Goal: Use online tool/utility: Utilize a website feature to perform a specific function

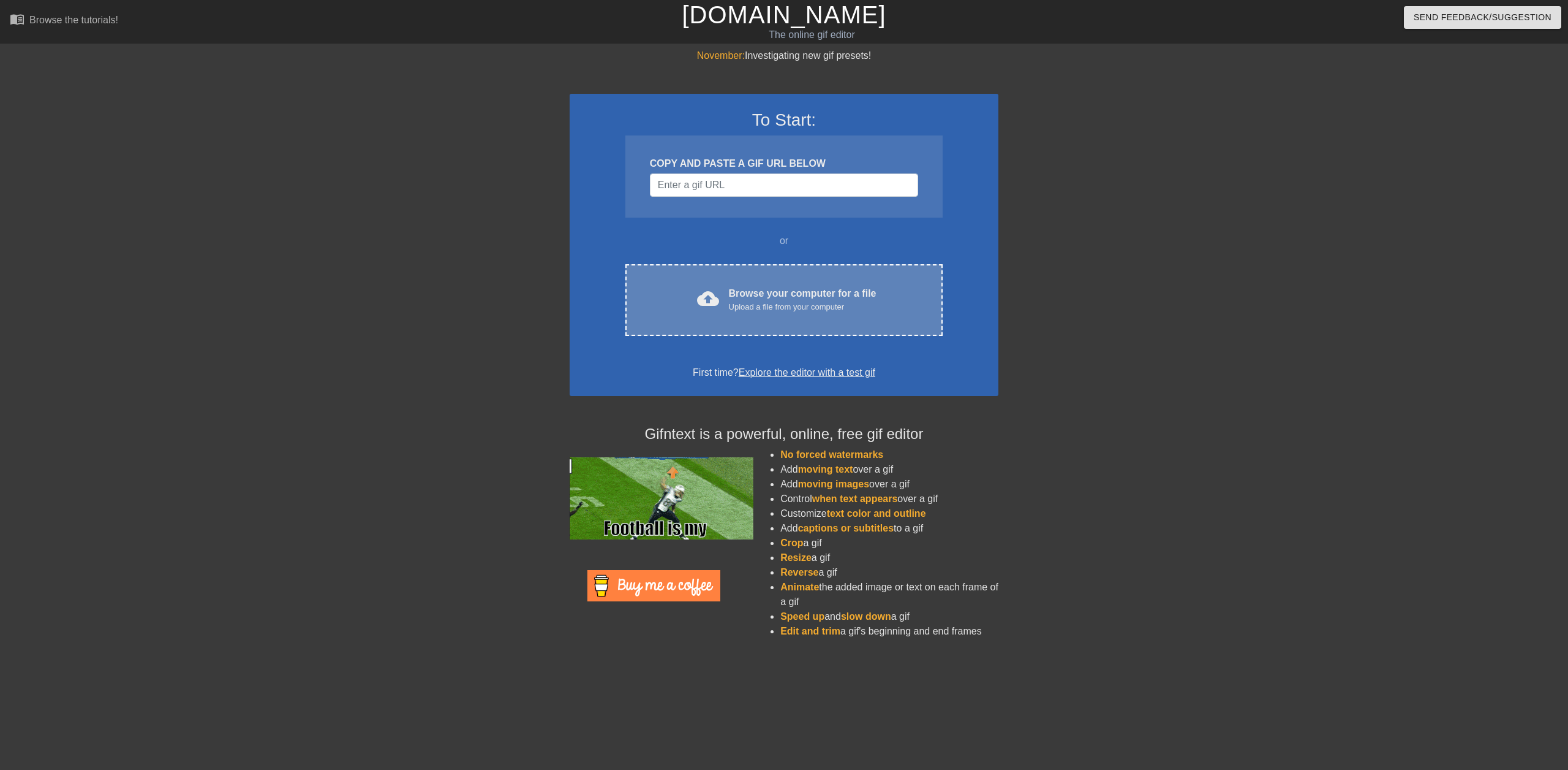
click at [731, 284] on div "cloud_upload Browse your computer for a file Upload a file from your computer C…" at bounding box center [784, 300] width 318 height 72
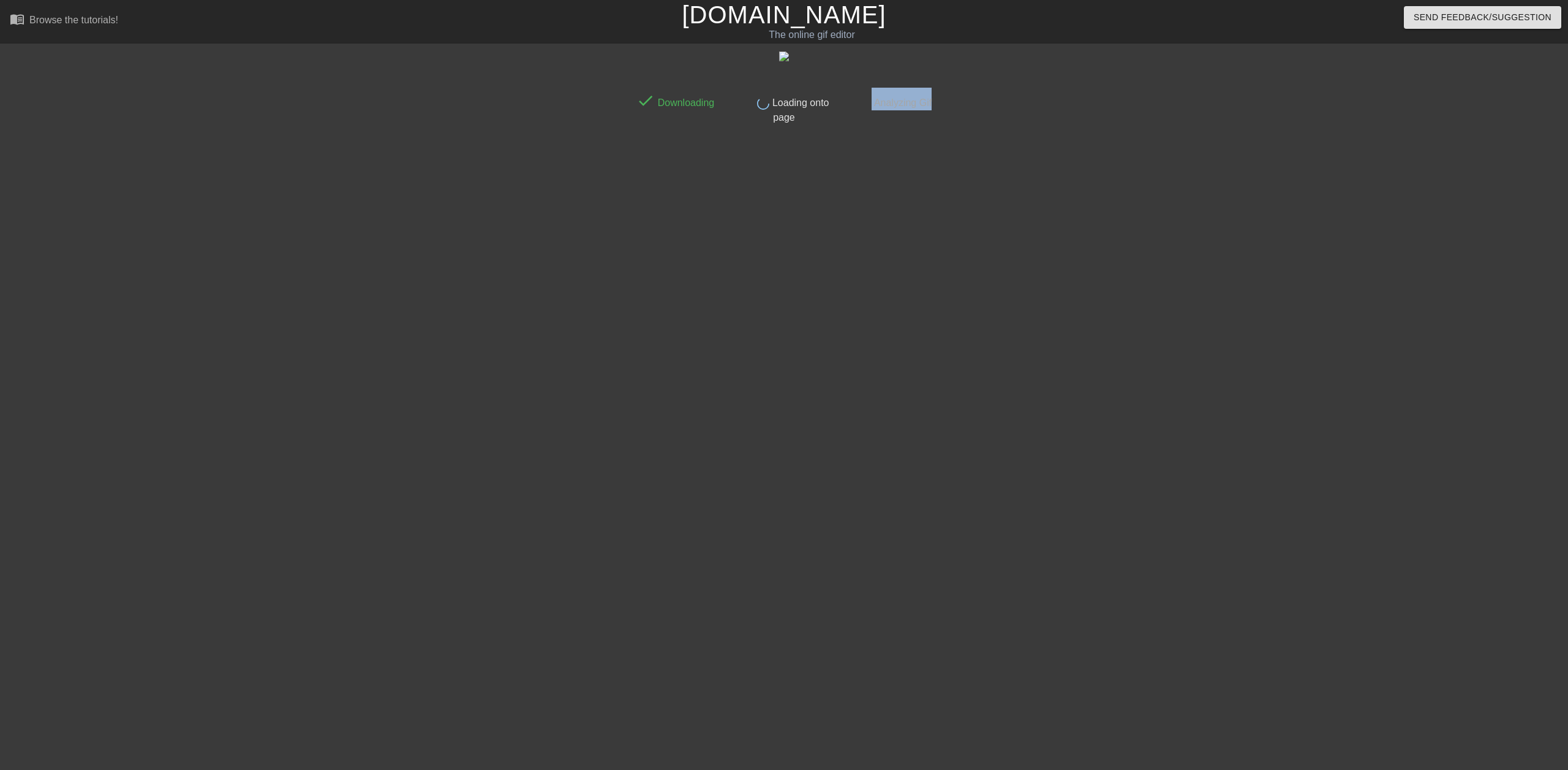
drag, startPoint x: 919, startPoint y: 345, endPoint x: 1004, endPoint y: 366, distance: 87.6
click at [938, 360] on div "done Downloading done Loading onto page done Analyzing Gif" at bounding box center [784, 232] width 307 height 368
click at [1044, 376] on div at bounding box center [1044, 232] width 184 height 368
drag, startPoint x: 784, startPoint y: 348, endPoint x: 732, endPoint y: 330, distance: 55.0
click at [732, 125] on div "done Downloading done Loading onto page done Analyzing Gif" at bounding box center [784, 94] width 307 height 62
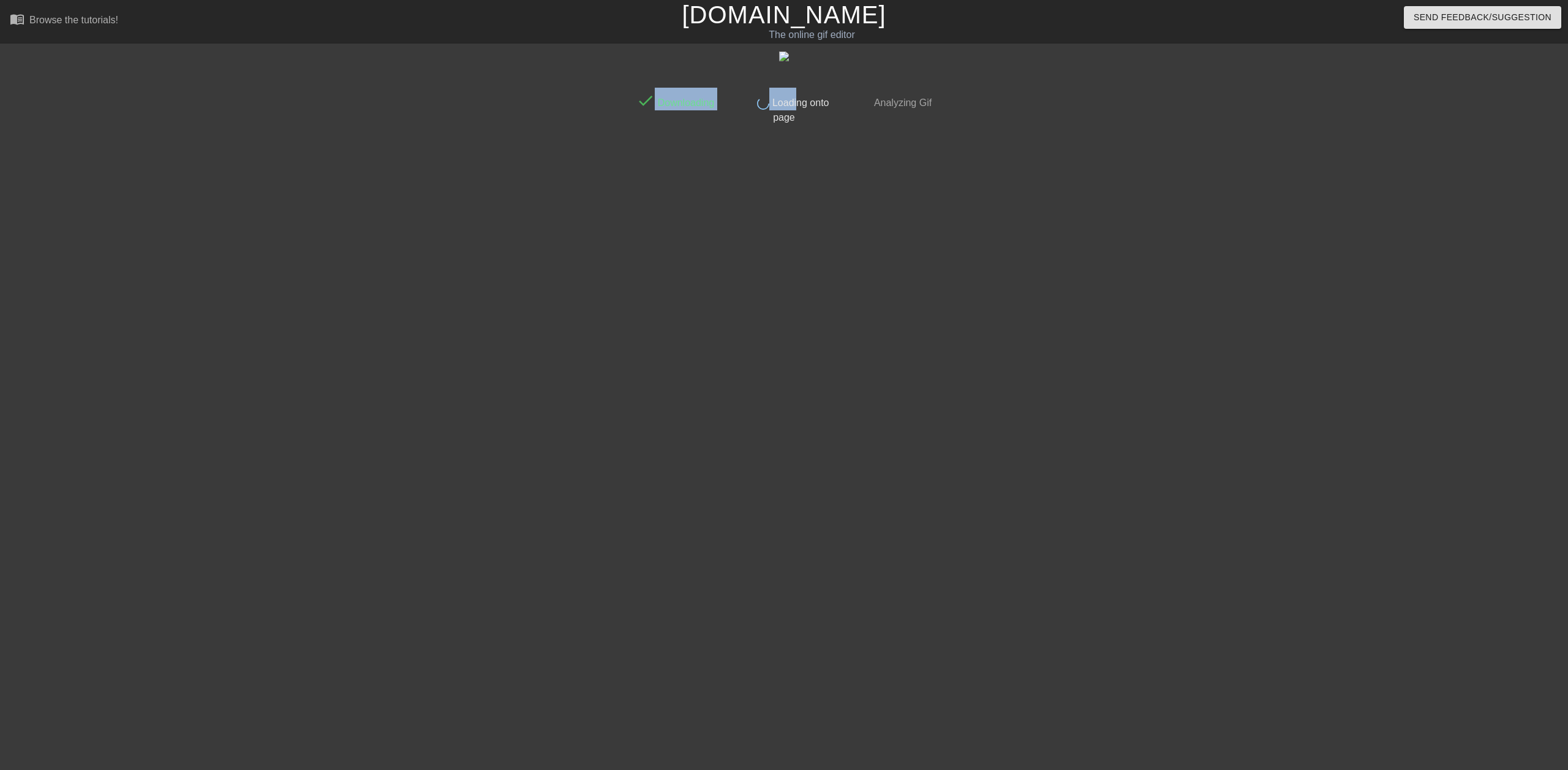
click at [778, 355] on div "done Downloading done Loading onto page done Analyzing Gif" at bounding box center [784, 232] width 307 height 368
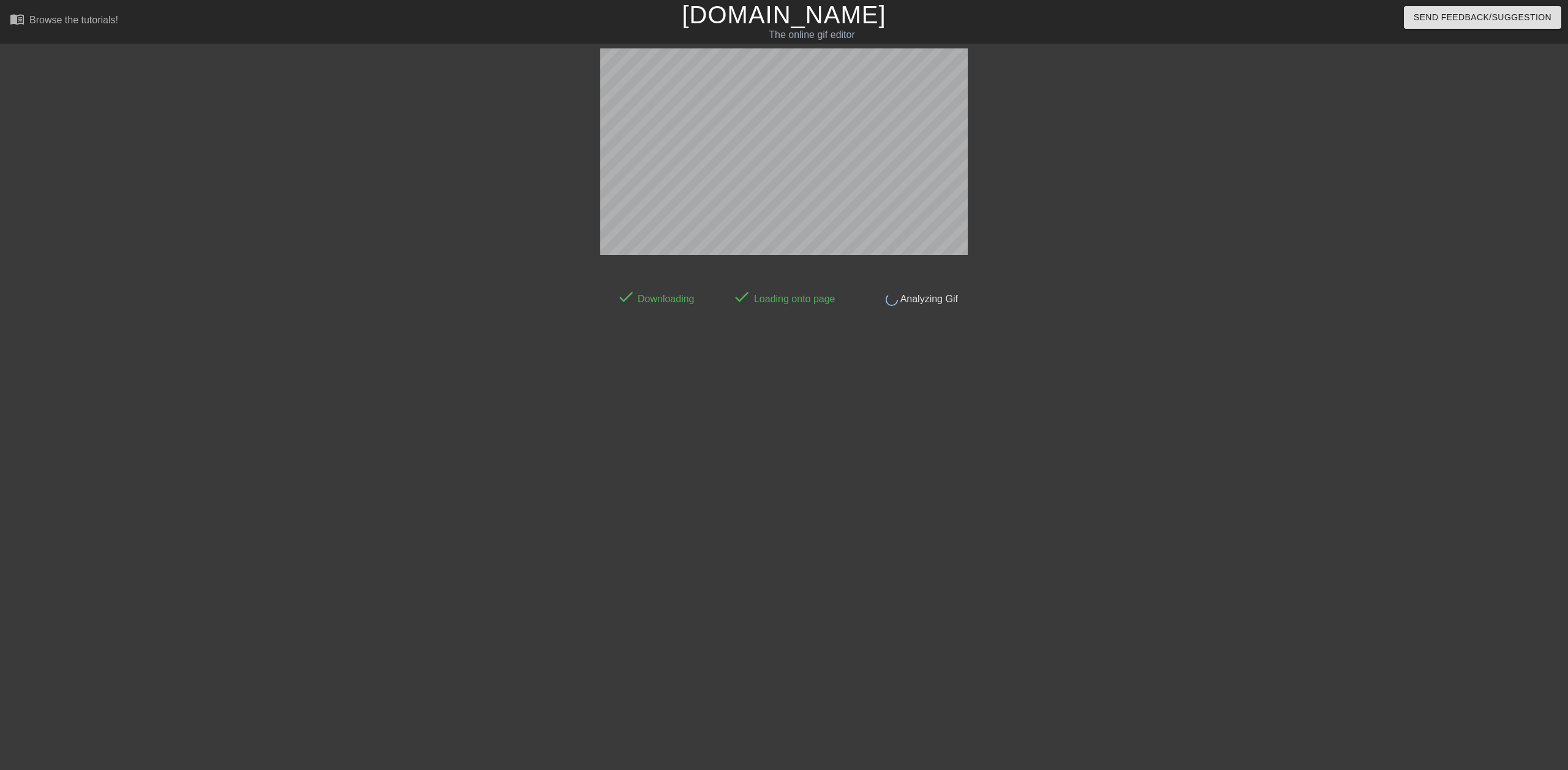
click at [1383, 421] on html "menu_book Browse the tutorials! [DOMAIN_NAME] The online gif editor Send Feedba…" at bounding box center [784, 211] width 1568 height 421
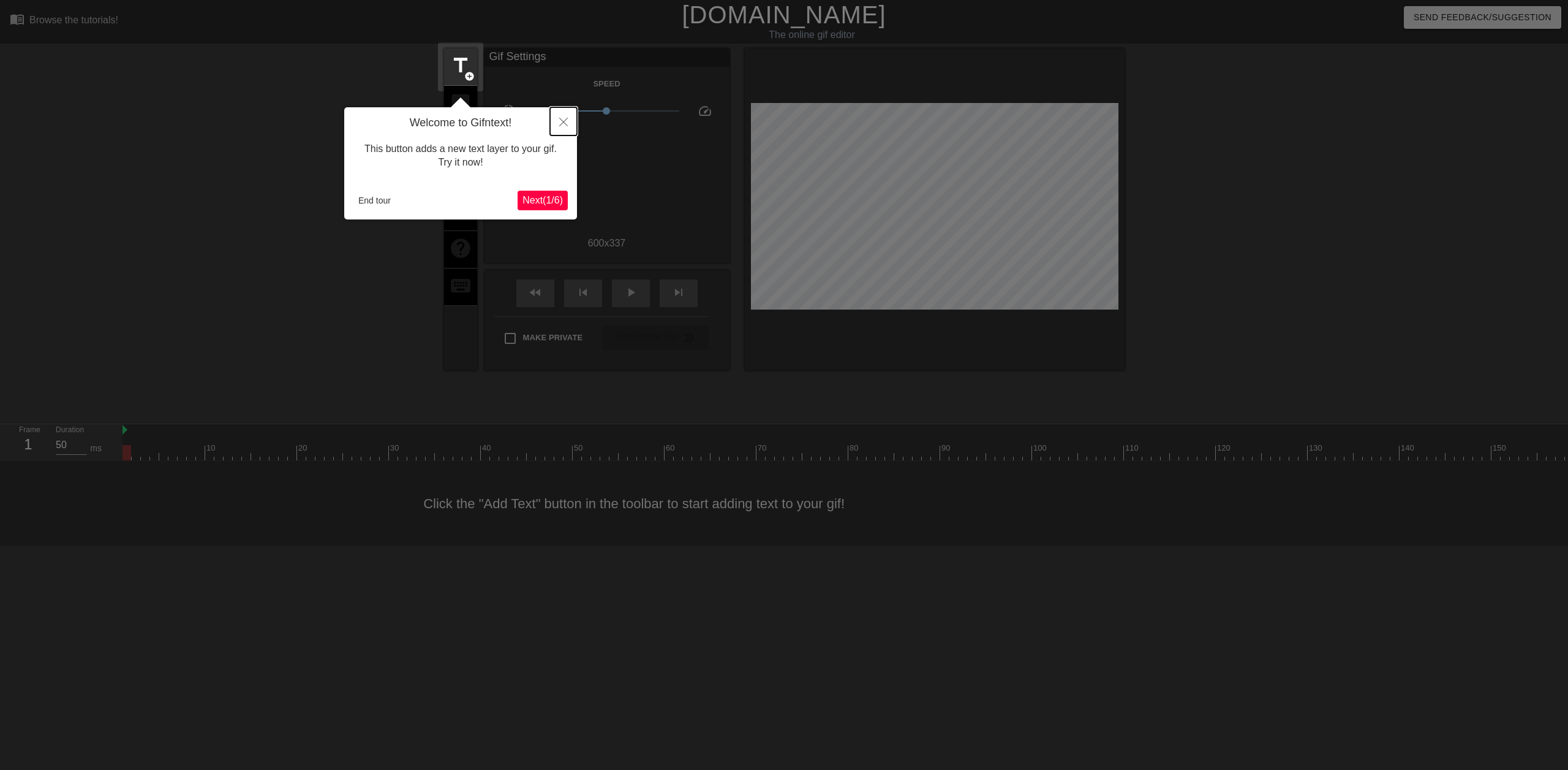
click at [564, 119] on icon "Close" at bounding box center [564, 122] width 9 height 9
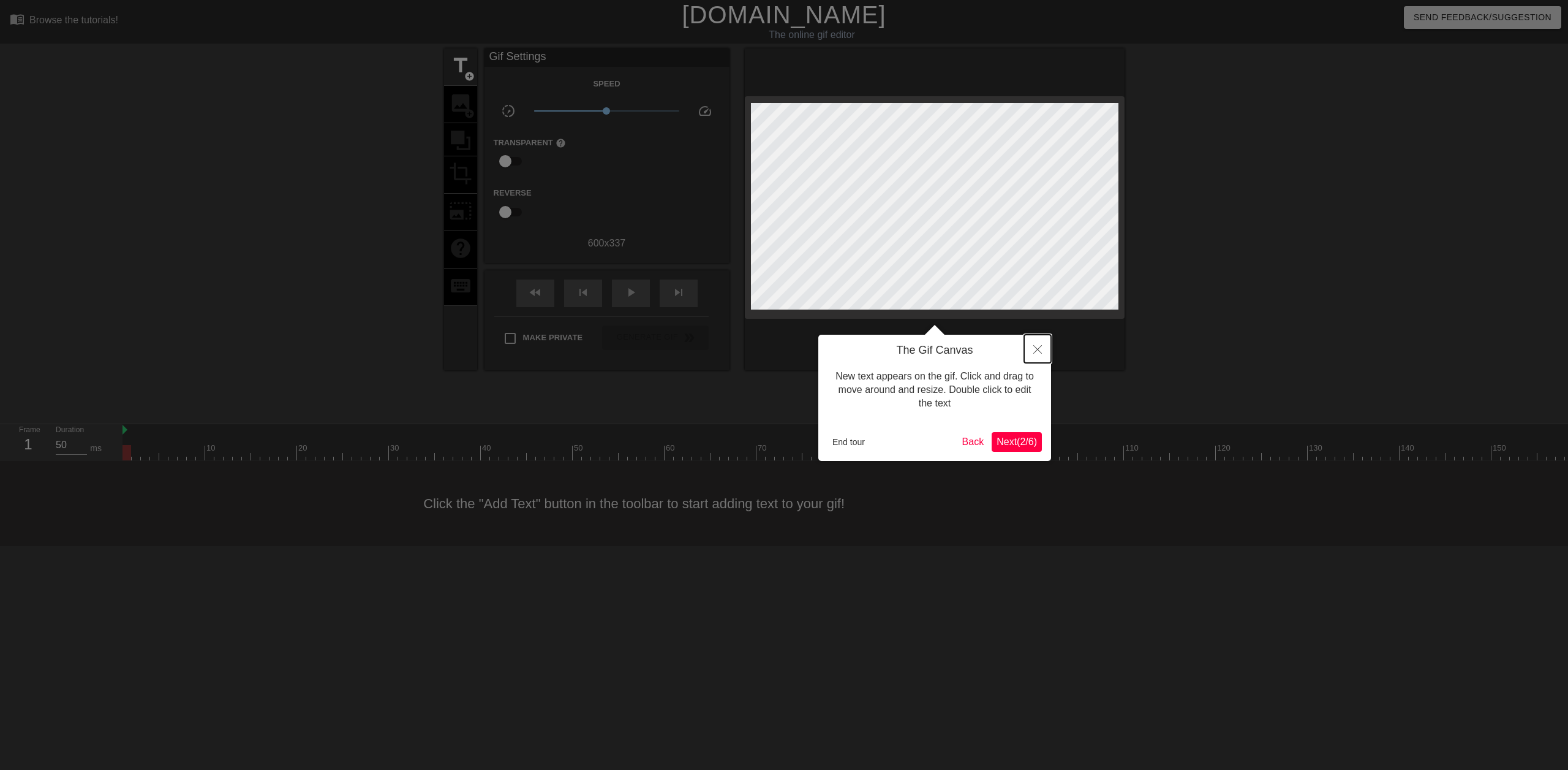
click at [1029, 357] on button "Close" at bounding box center [1037, 349] width 27 height 28
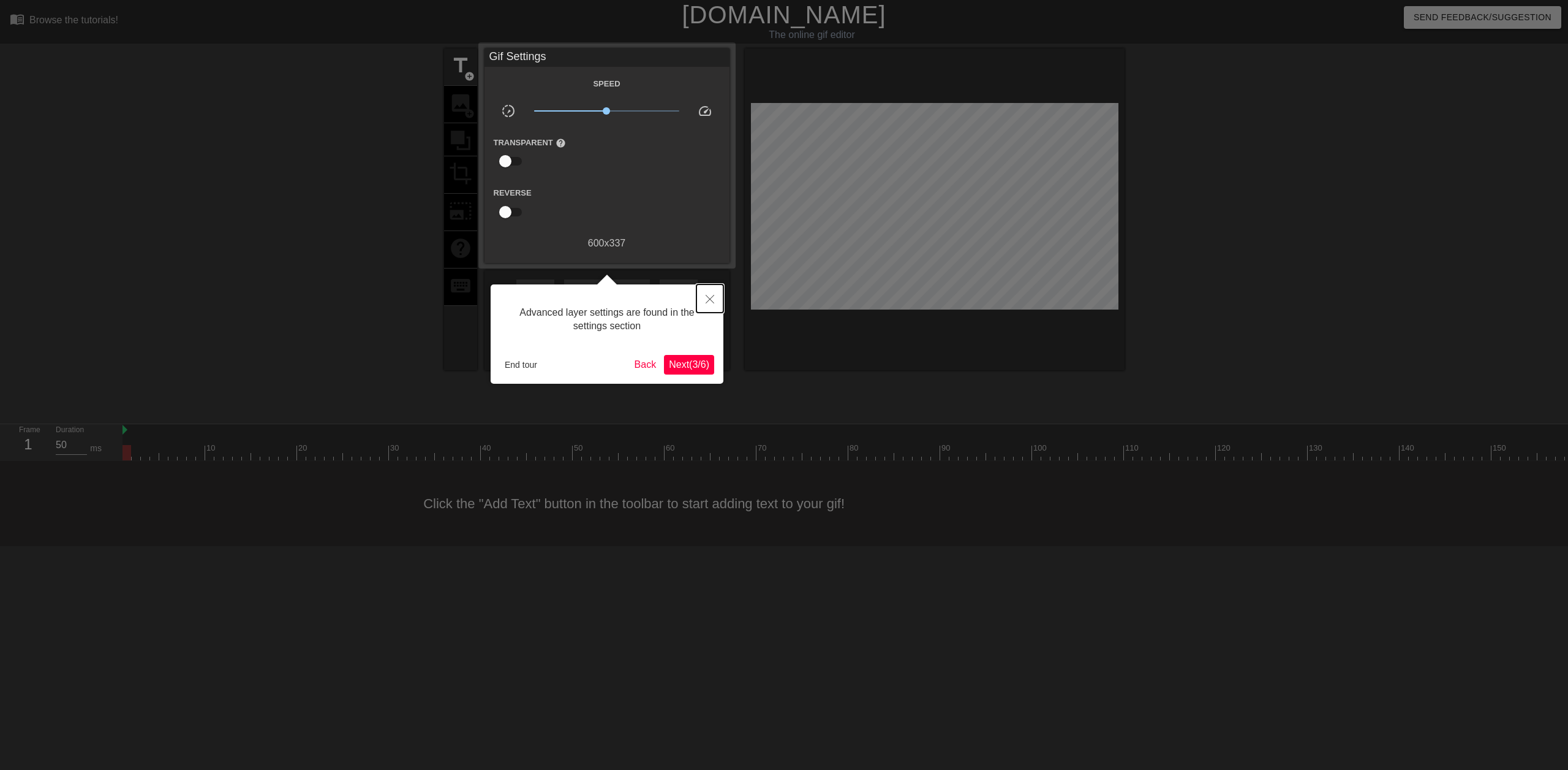
click at [715, 296] on button "Close" at bounding box center [709, 298] width 27 height 28
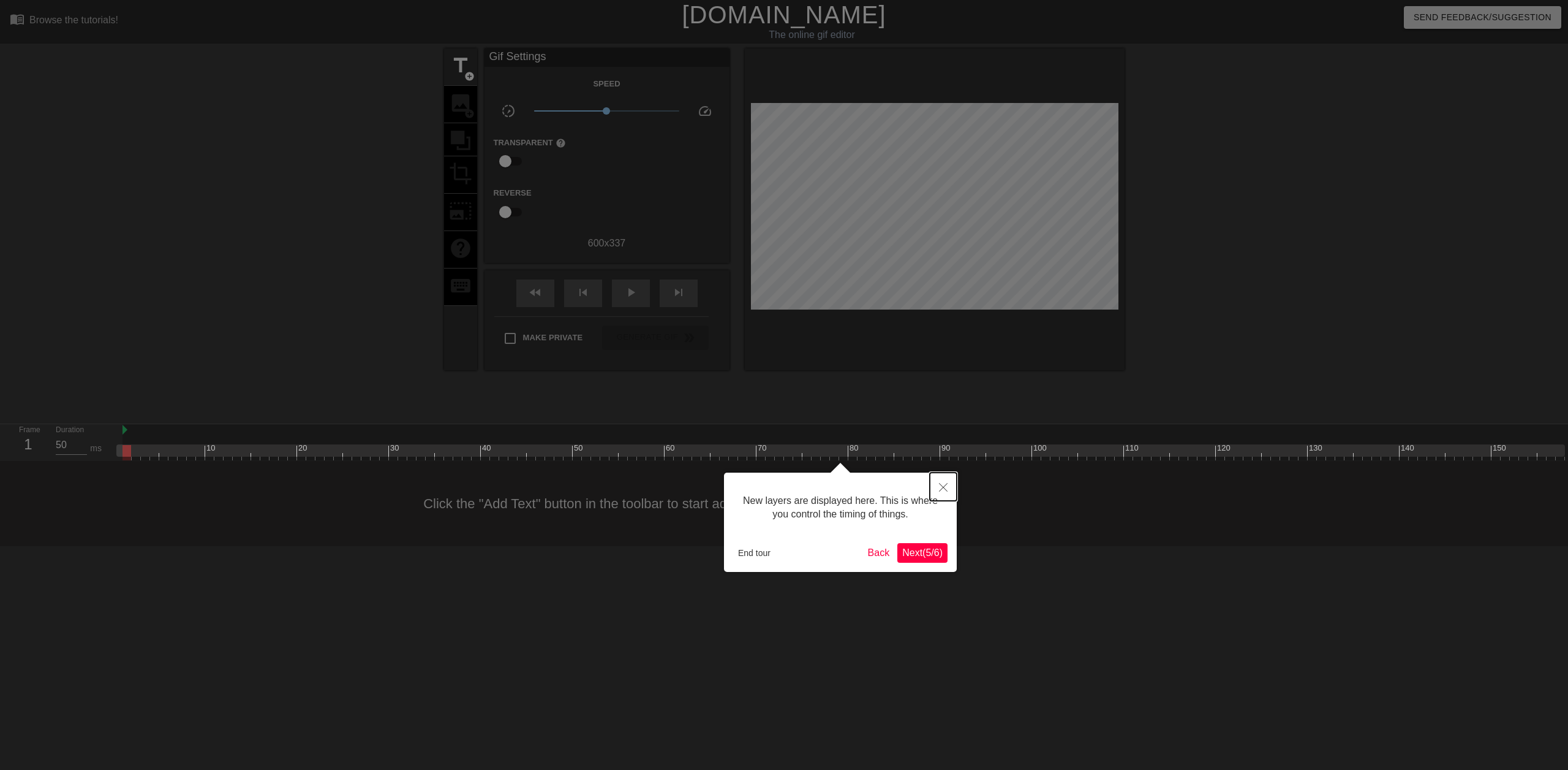
click at [937, 487] on button "Close" at bounding box center [943, 486] width 27 height 28
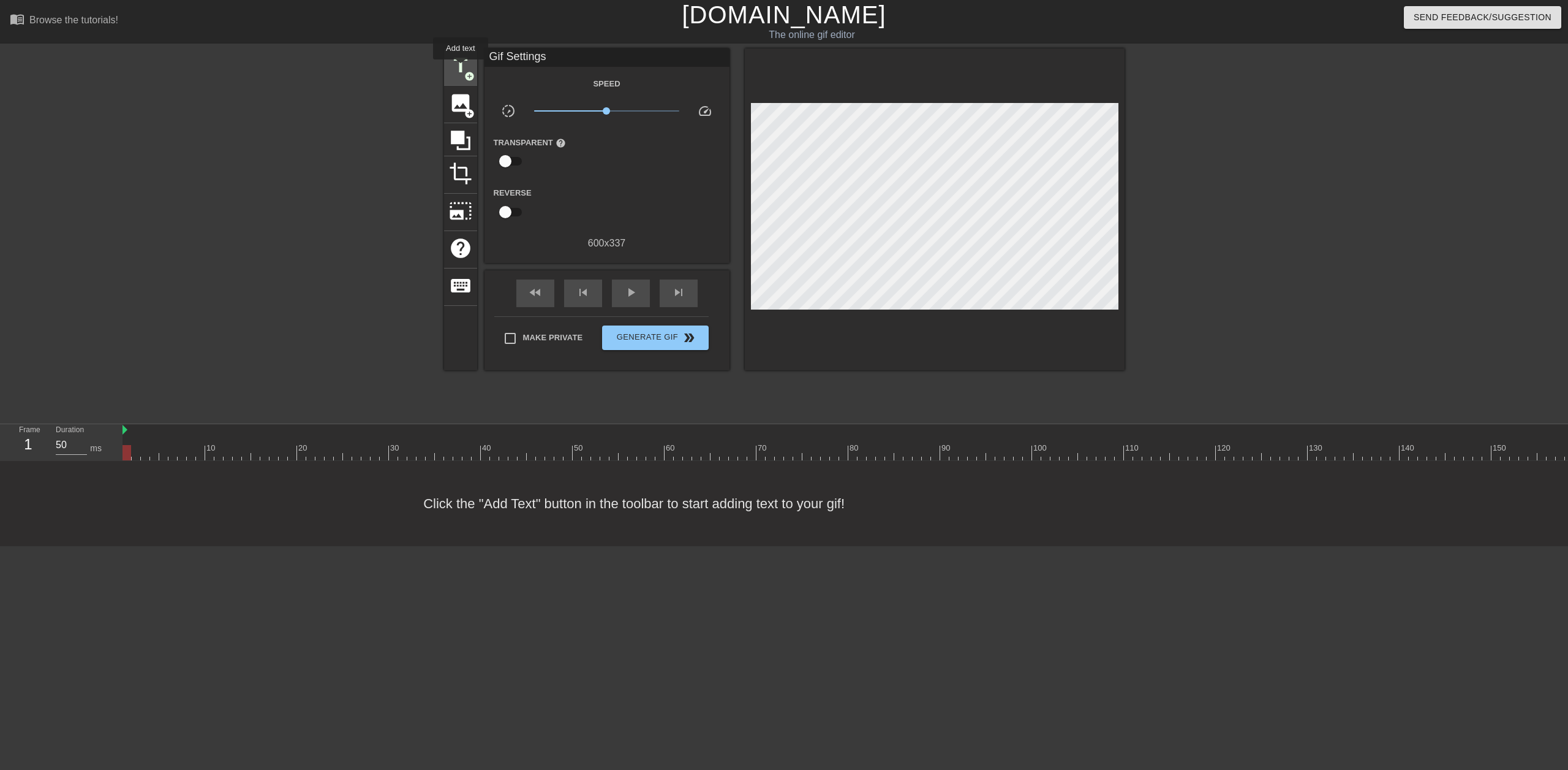
click at [461, 68] on span "title" at bounding box center [460, 65] width 23 height 23
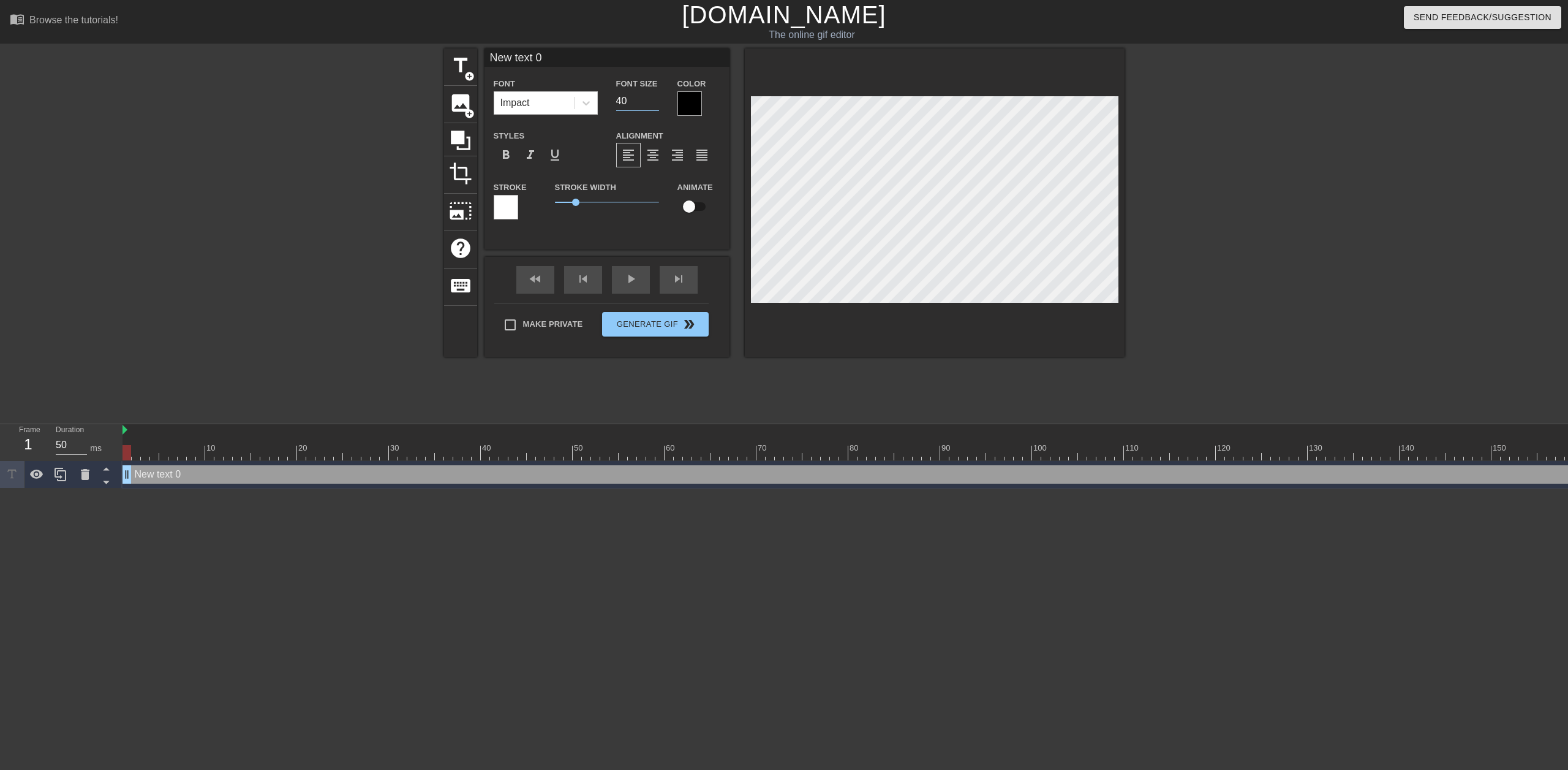
click at [652, 107] on input "40" at bounding box center [638, 101] width 43 height 20
drag, startPoint x: 631, startPoint y: 101, endPoint x: 586, endPoint y: 99, distance: 45.0
click at [586, 99] on div "Font Impact Font Size 40 Color" at bounding box center [607, 96] width 245 height 40
type input "8"
type input "76"
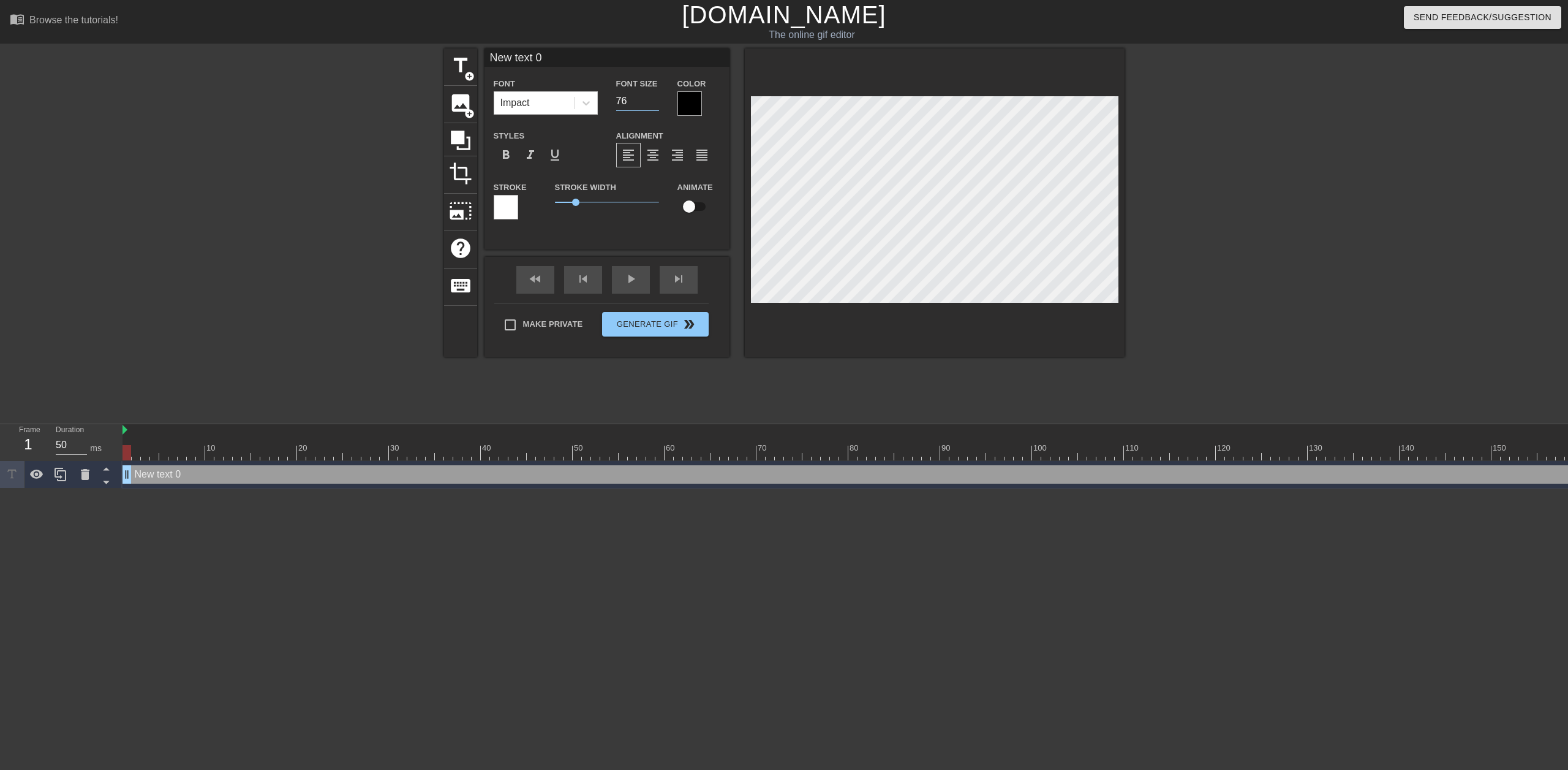
click at [683, 100] on div at bounding box center [690, 104] width 24 height 24
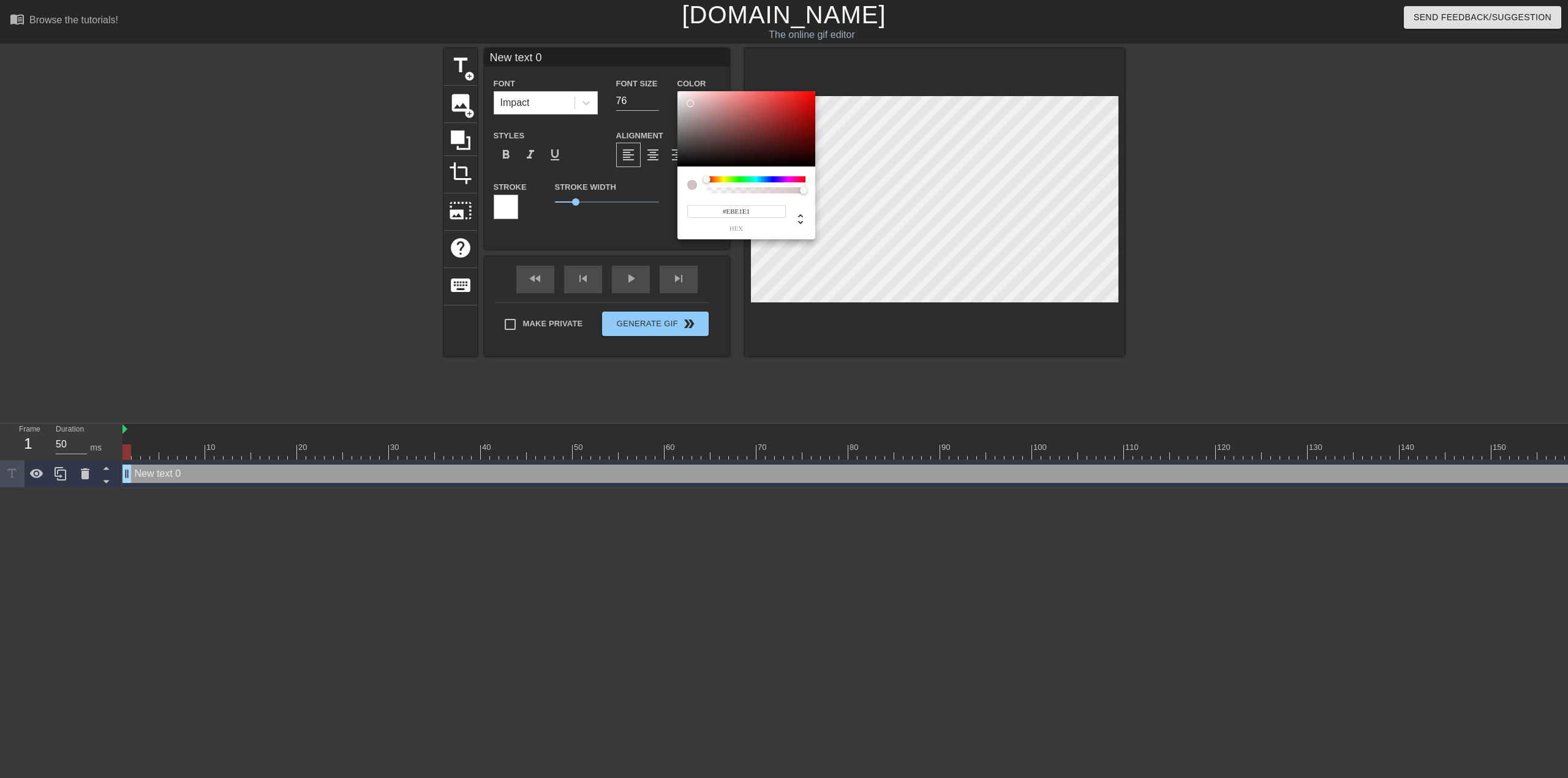
type input "#FFFFFF"
drag, startPoint x: 690, startPoint y: 104, endPoint x: 661, endPoint y: 88, distance: 33.1
click at [656, 77] on div "#FFFFFF hex" at bounding box center [784, 389] width 1568 height 778
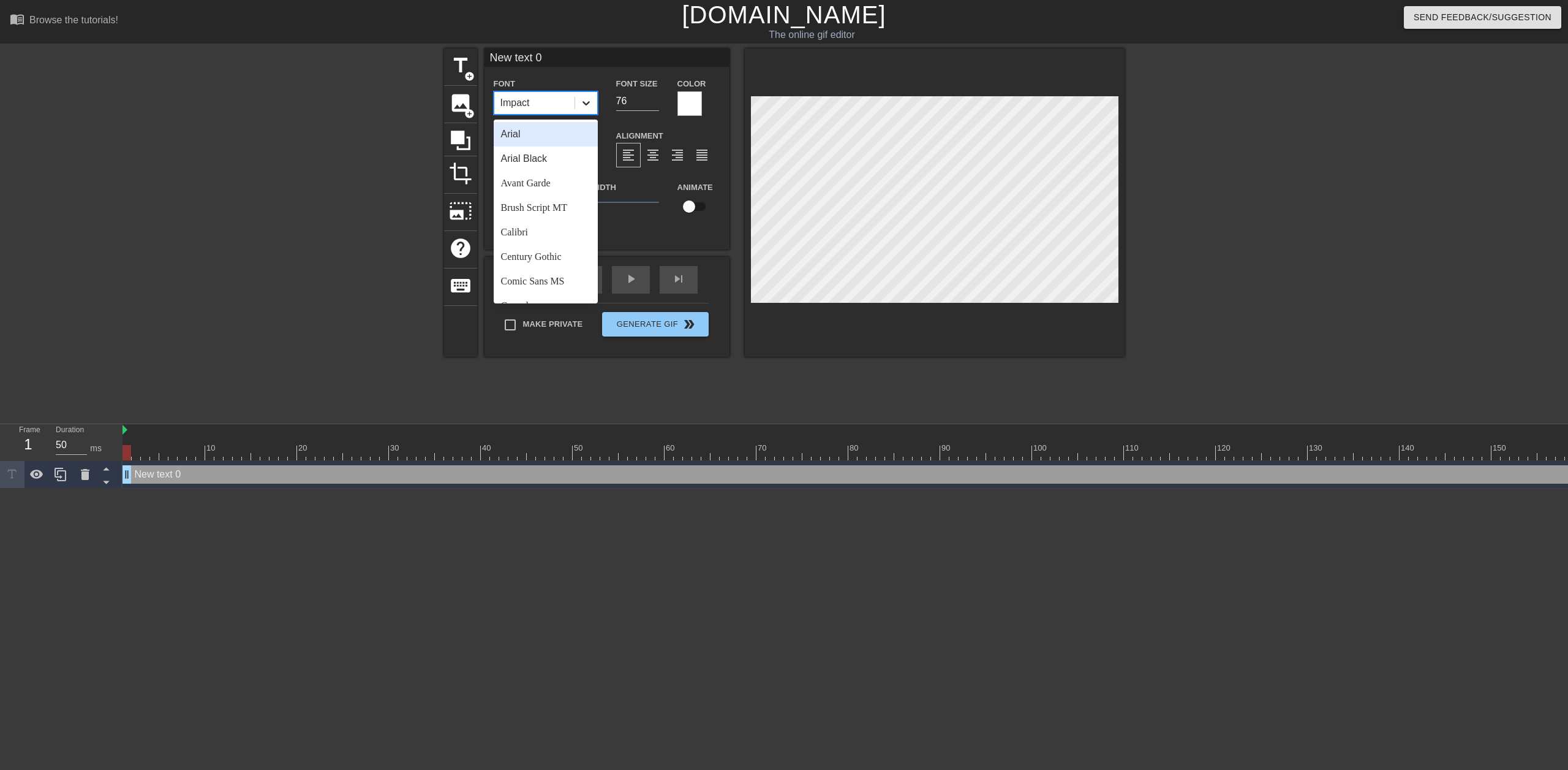
click at [584, 103] on icon at bounding box center [586, 103] width 8 height 4
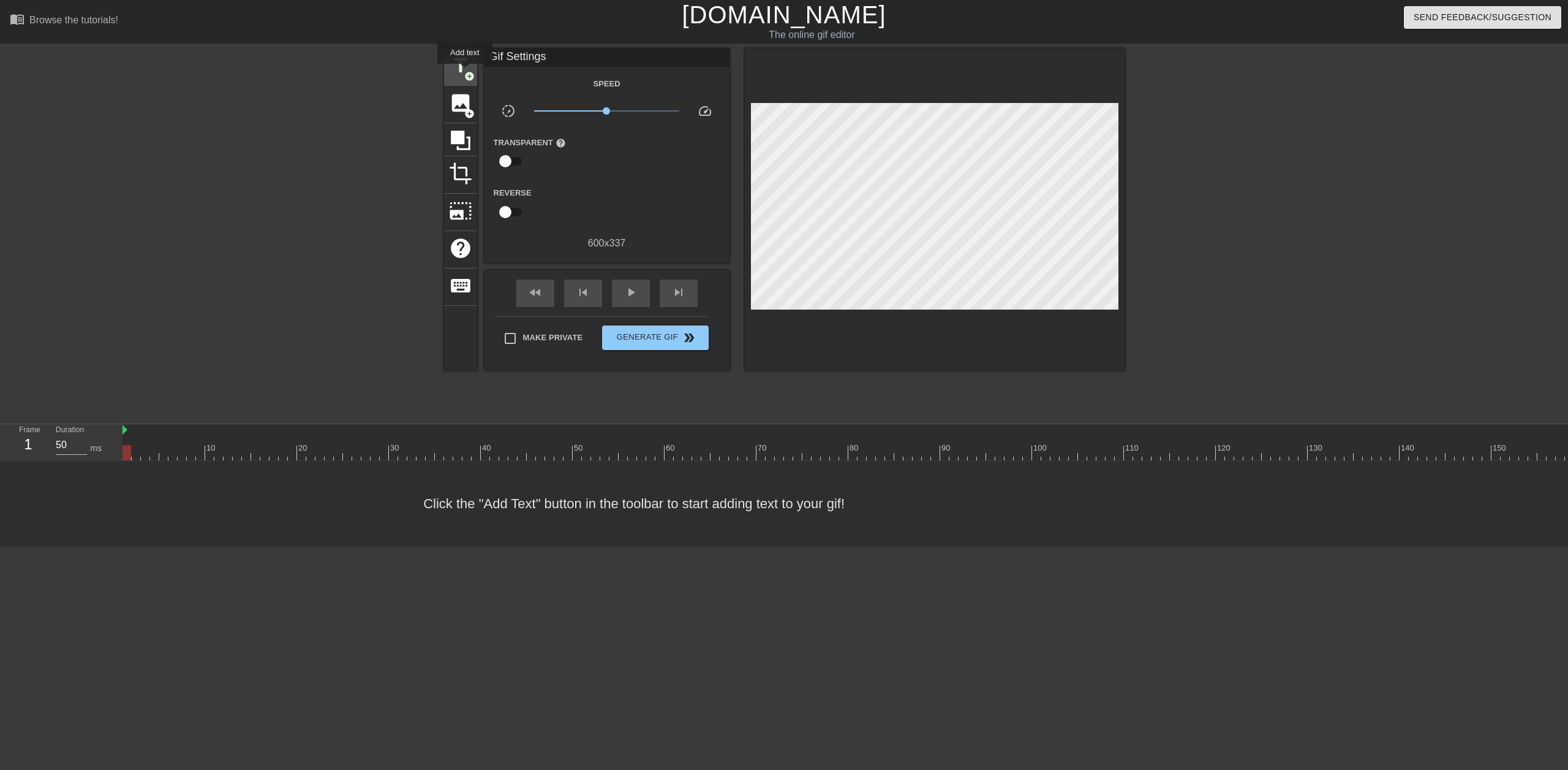
click at [463, 71] on span "title" at bounding box center [460, 65] width 23 height 23
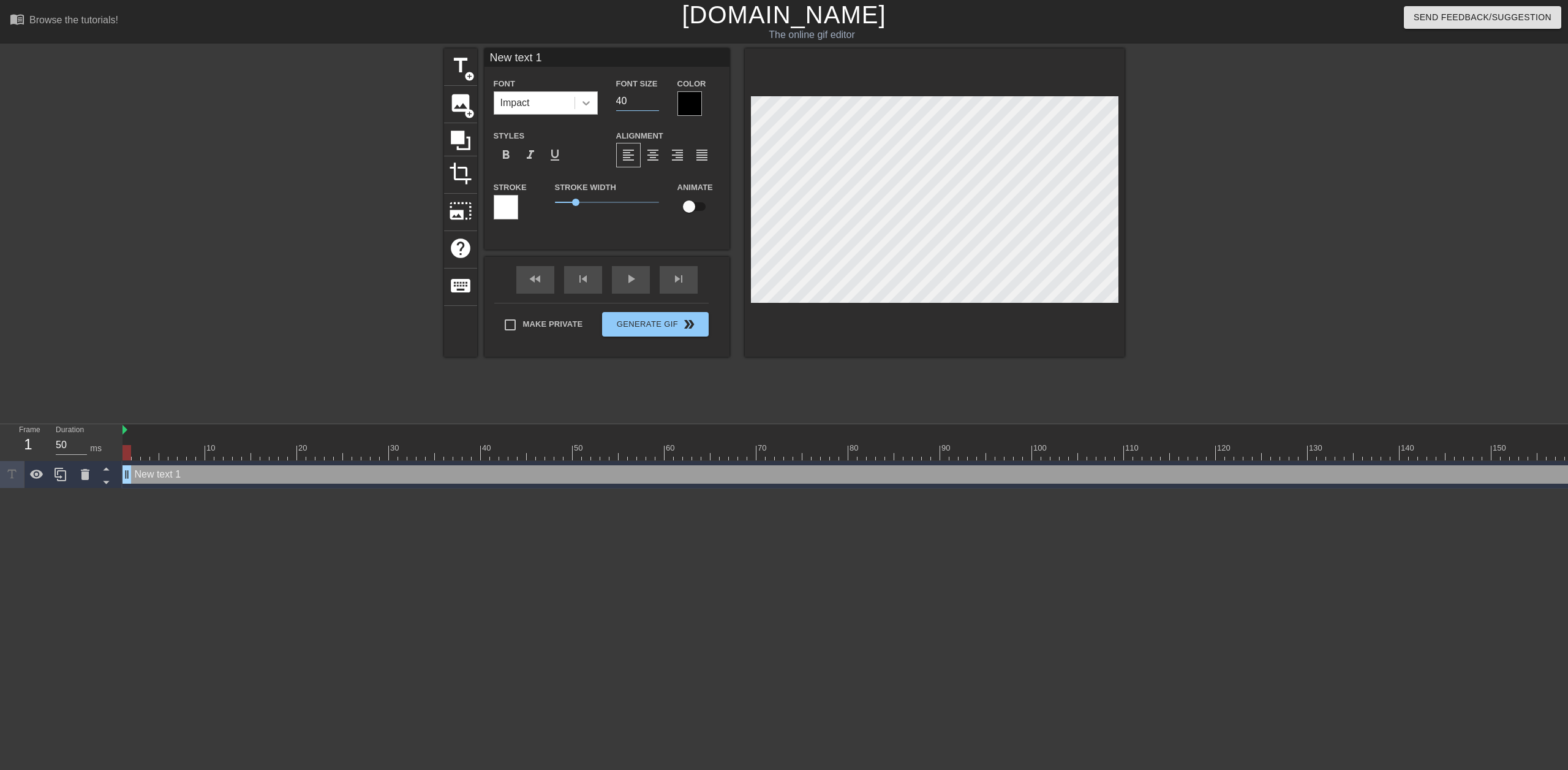
drag, startPoint x: 643, startPoint y: 99, endPoint x: 585, endPoint y: 107, distance: 58.5
click at [585, 107] on div "Font Impact Font Size 40 Color" at bounding box center [607, 96] width 245 height 40
type input "75"
click at [690, 104] on div at bounding box center [690, 104] width 24 height 24
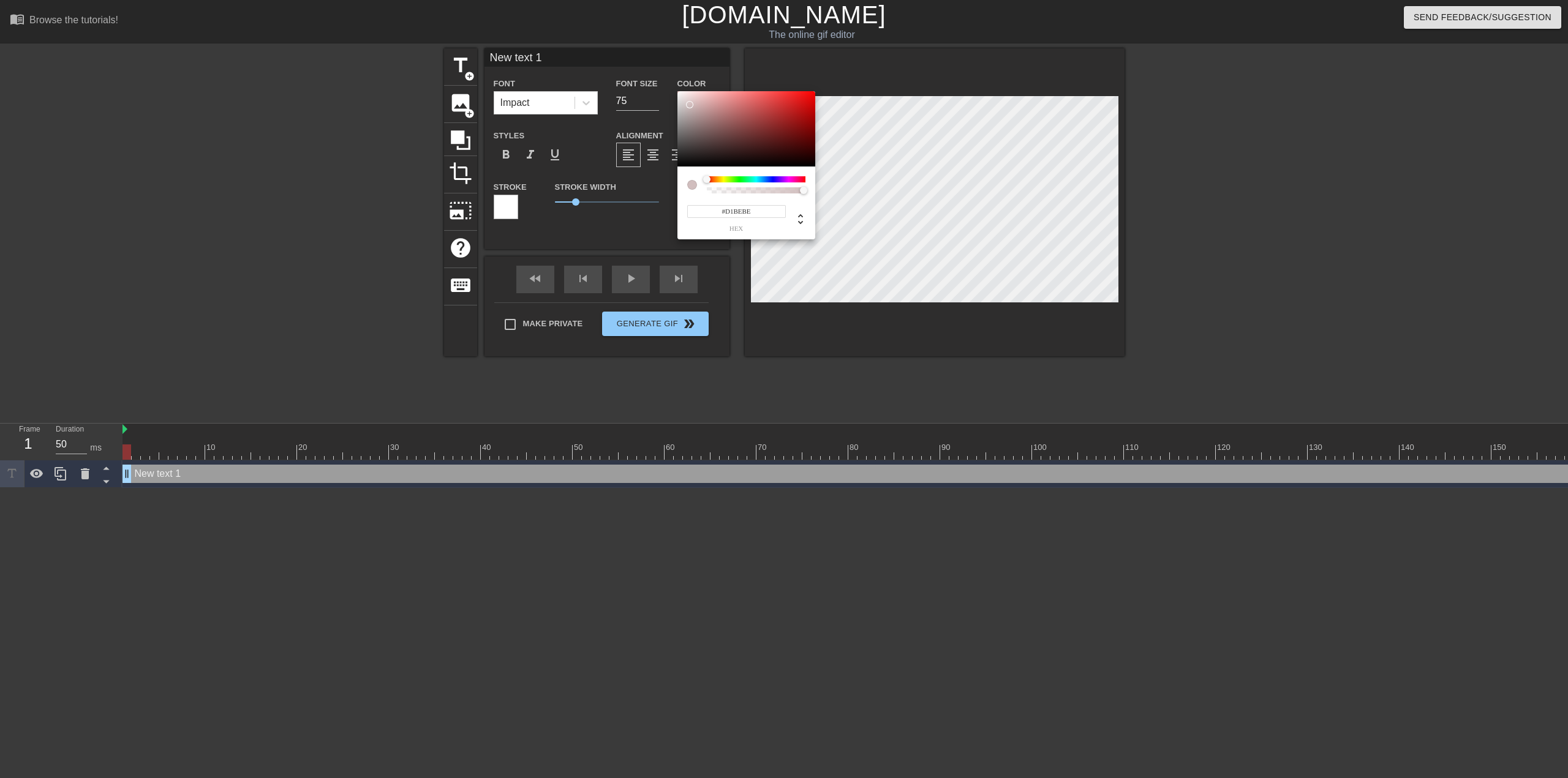
type input "#FFFFFF"
drag, startPoint x: 702, startPoint y: 116, endPoint x: 622, endPoint y: 42, distance: 109.0
click at [631, 47] on div "#FFFFFF hex" at bounding box center [784, 389] width 1568 height 778
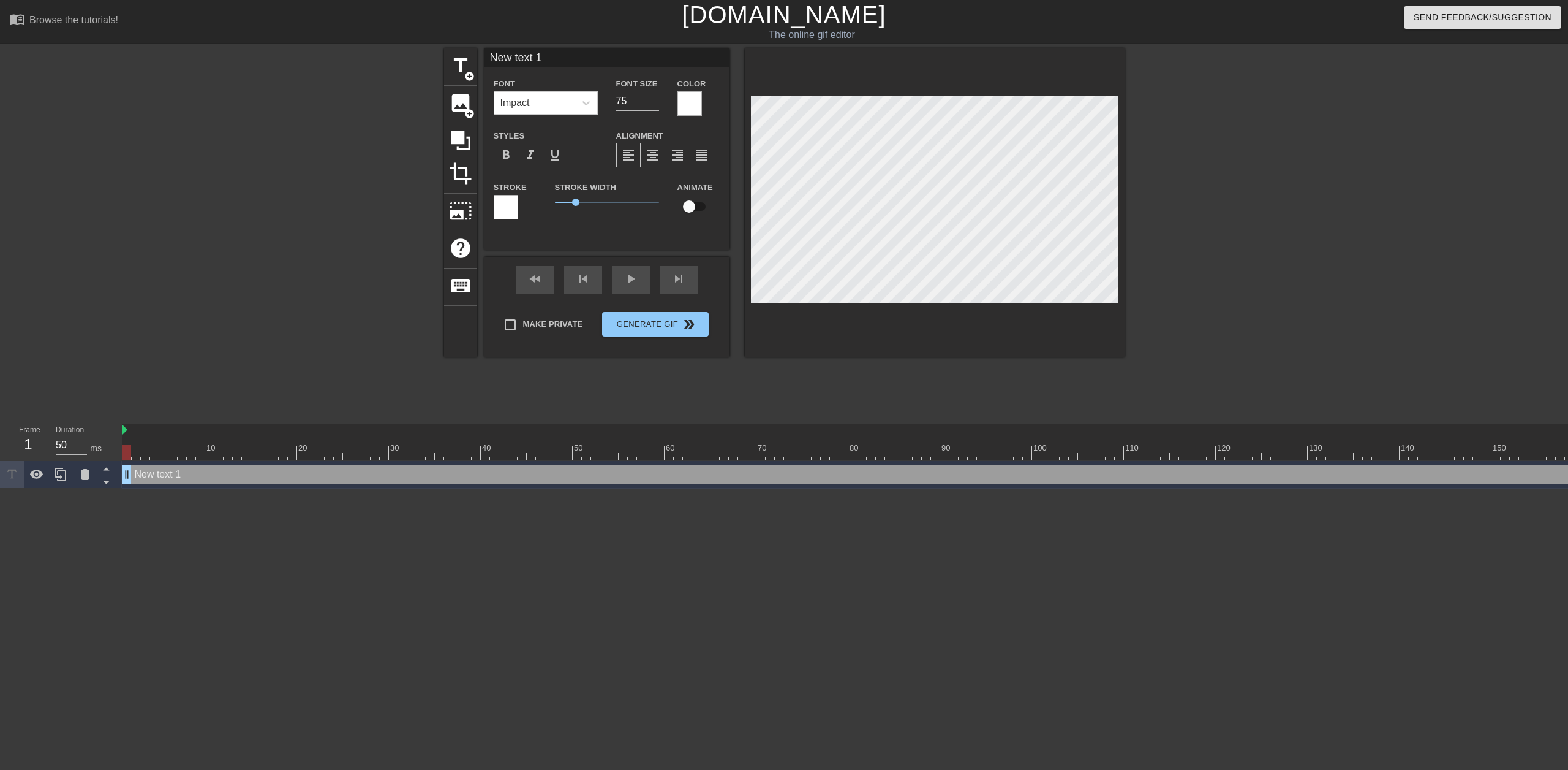
scroll to position [2, 3]
type input "New text"
type textarea "New text"
type input "New text"
type textarea "New text"
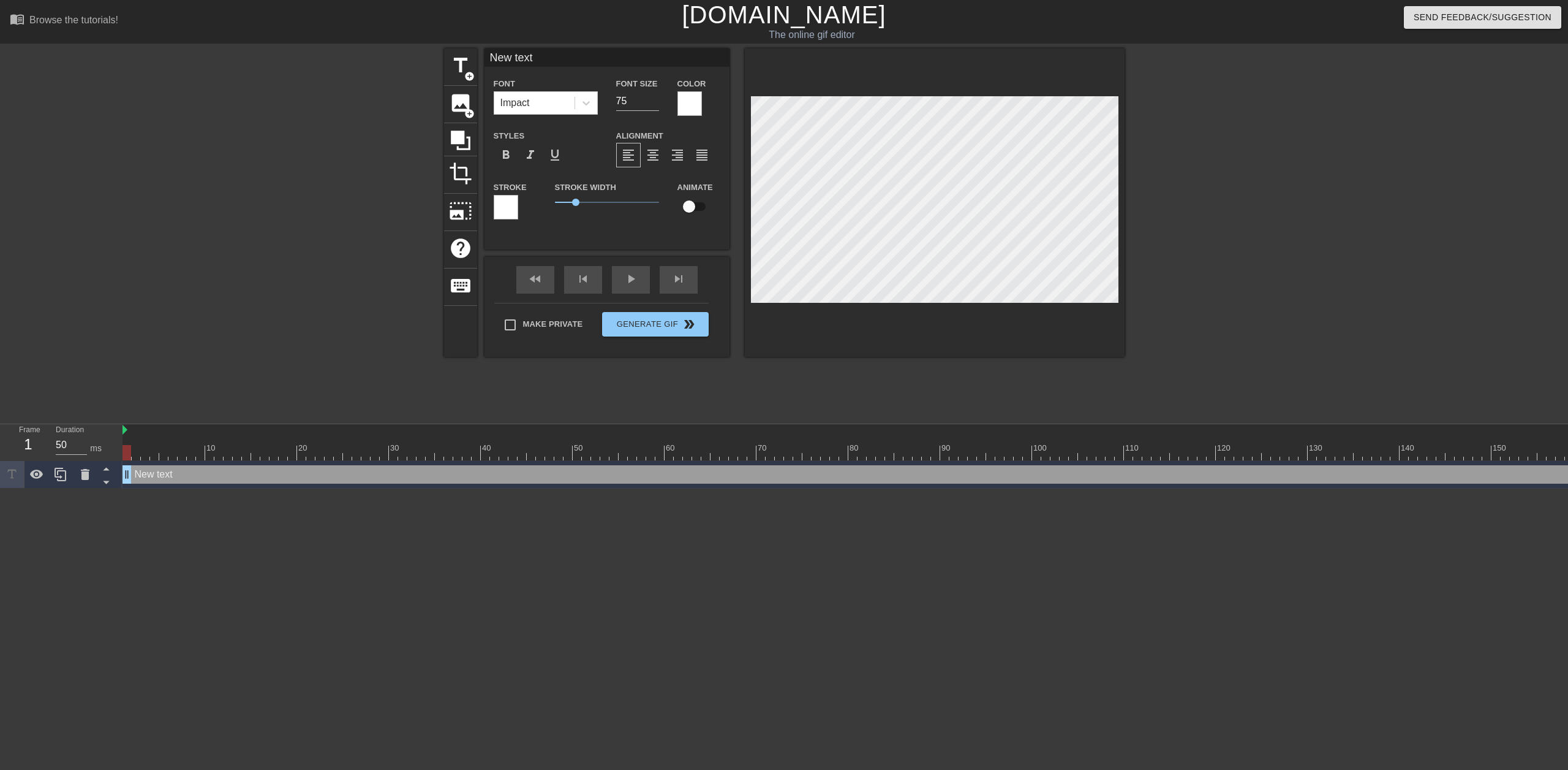
type input "New tex"
type textarea "New tex"
type input "New te"
type textarea "New te"
type input "New t"
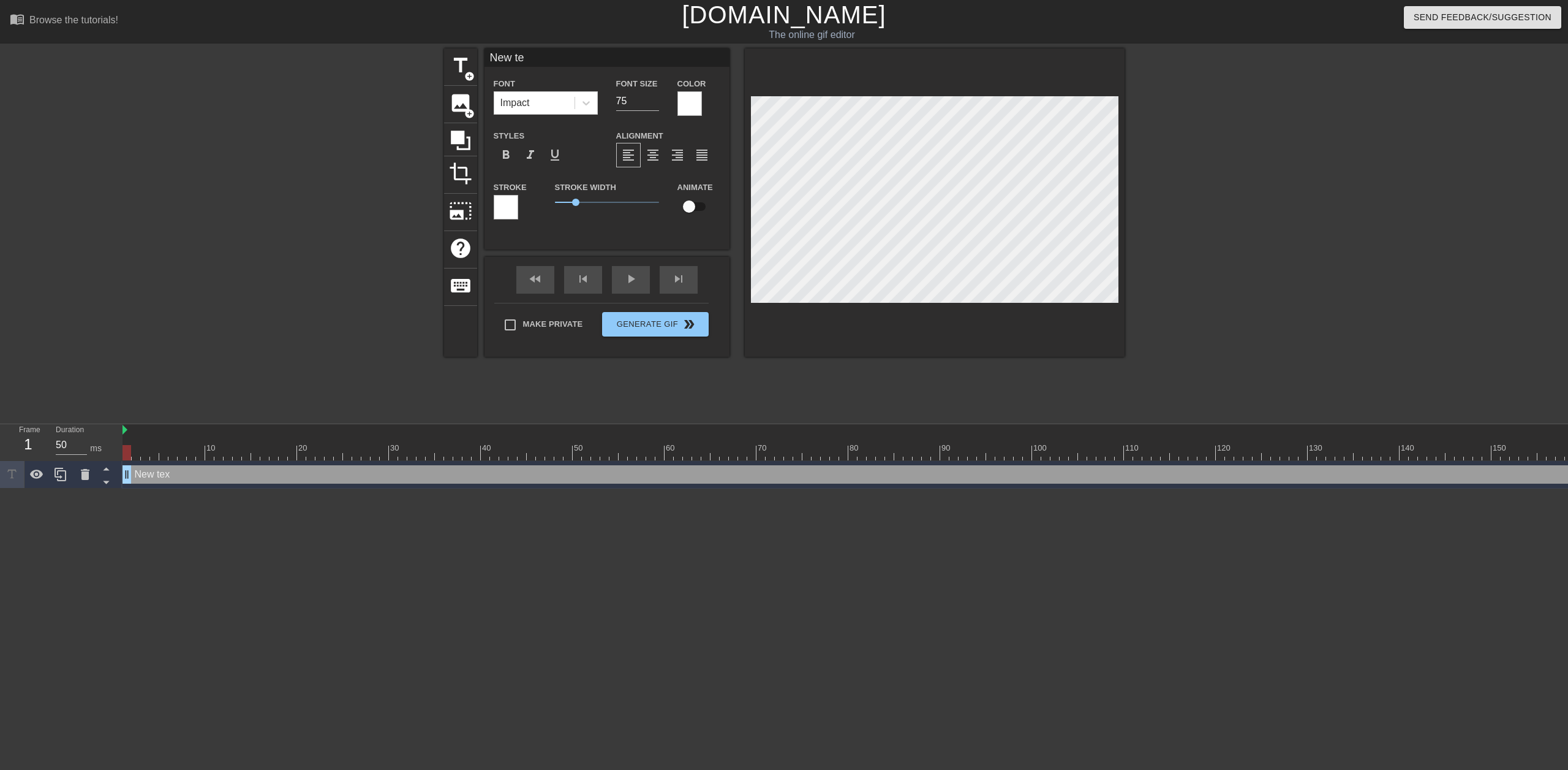
type textarea "New t"
type input "New"
type textarea "New"
type input "New"
type textarea "New"
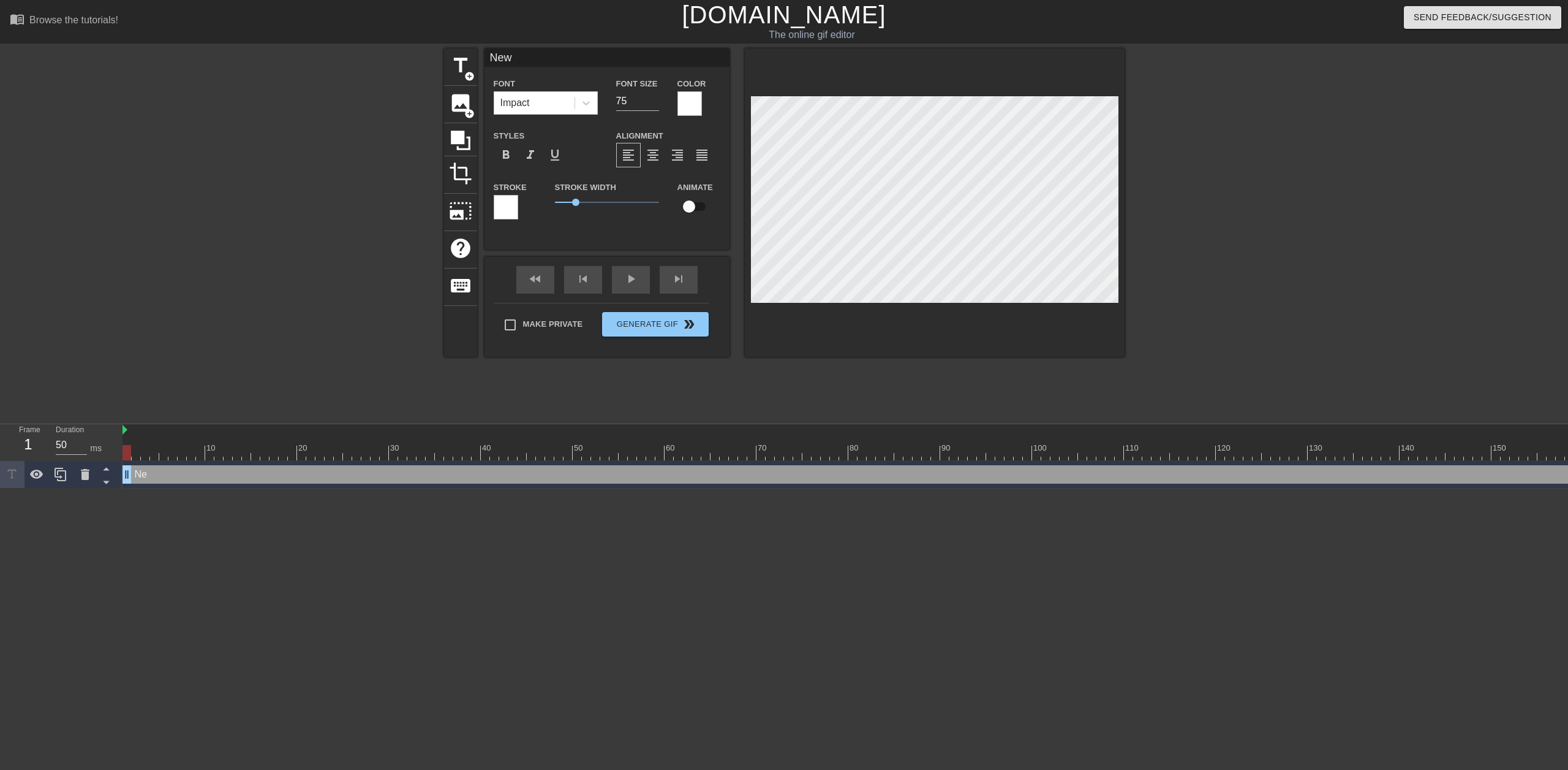
type input "Ne"
type textarea "Ne"
type input "N"
type textarea "N"
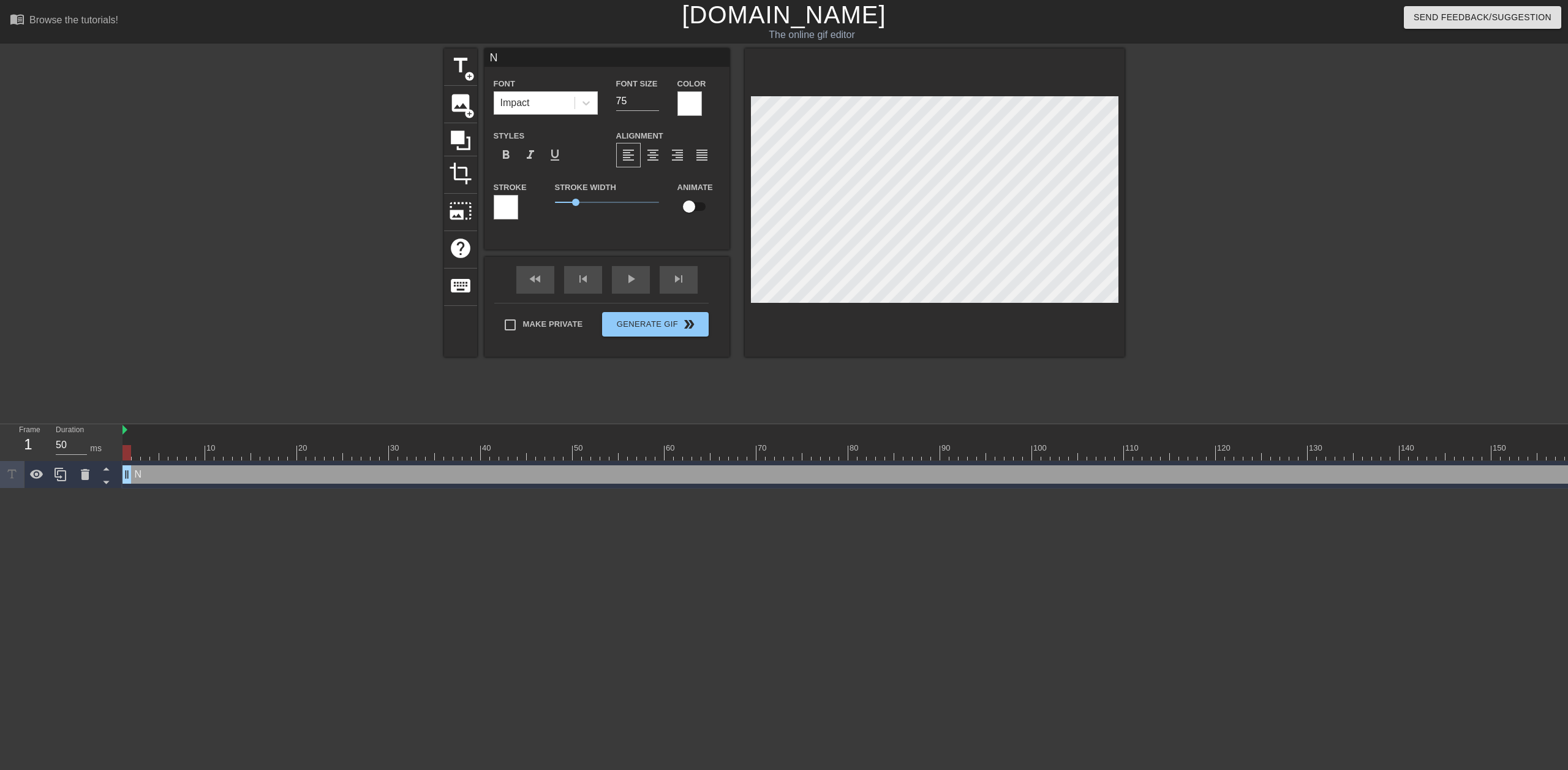
type input "NF"
type textarea "NF"
type input "NFA"
type textarea "NFA"
type input "NF"
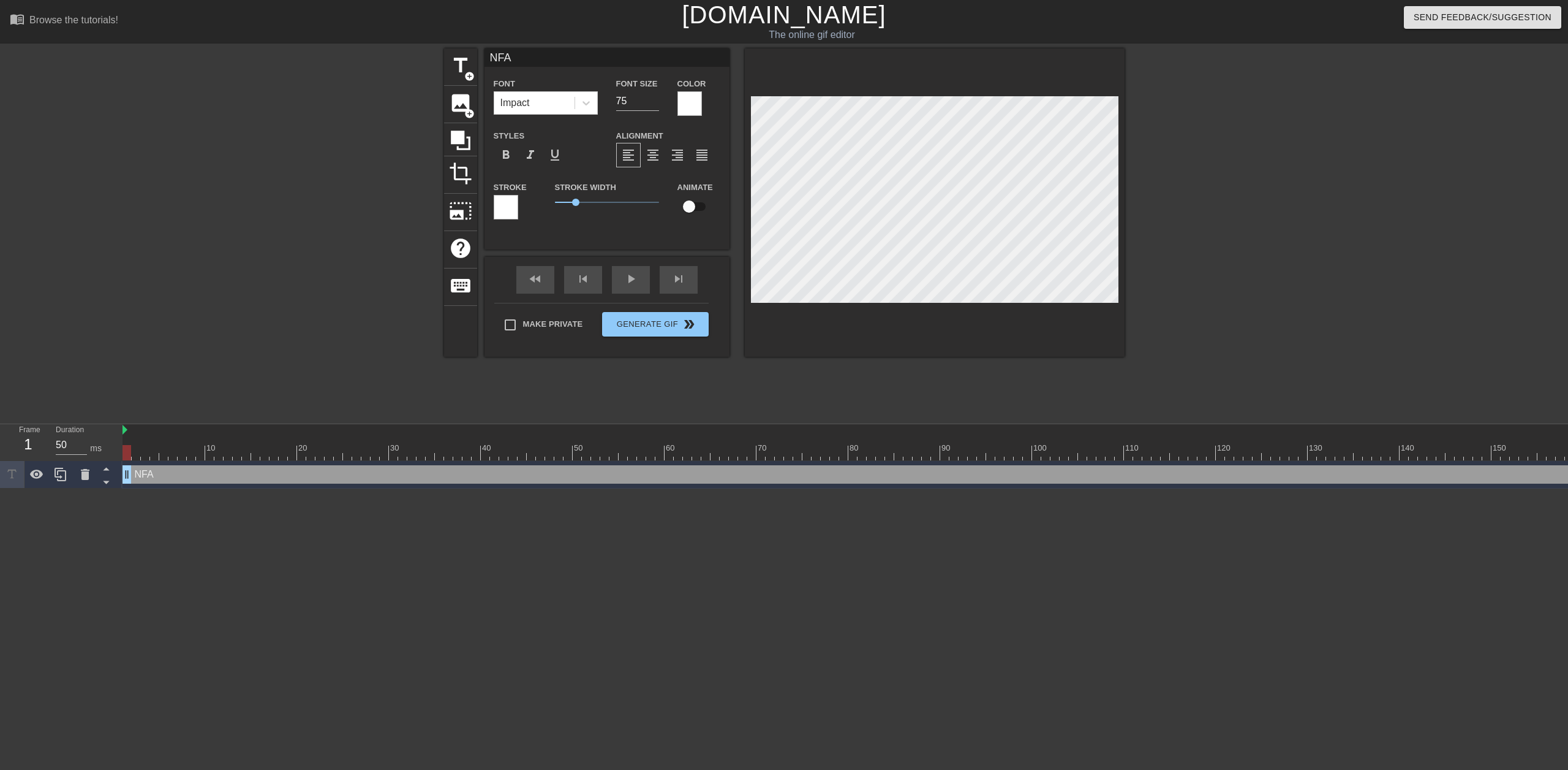
type textarea "NF"
type input "N"
type textarea "N"
type input "NG"
type textarea "NG"
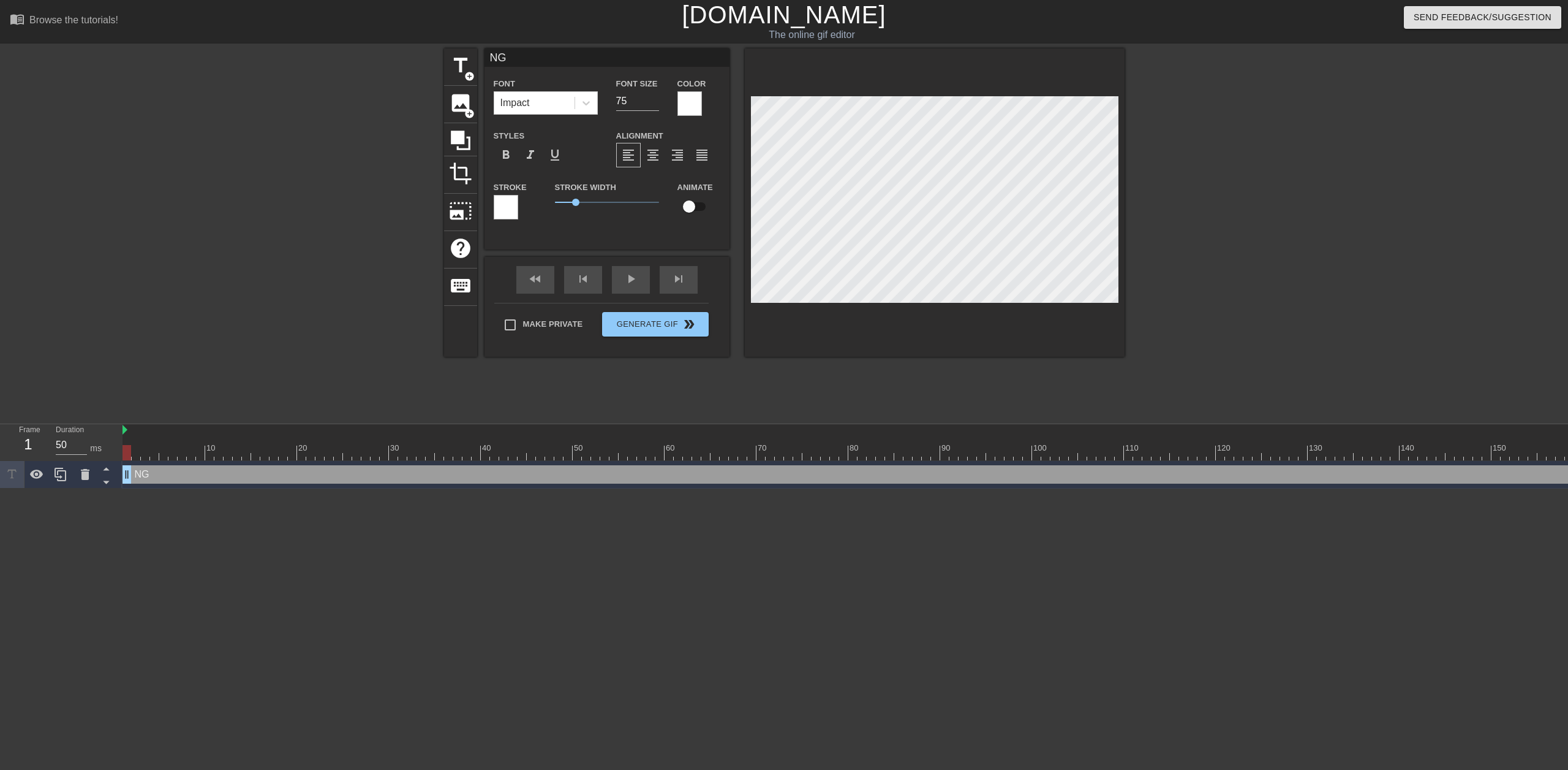
type input "NGA"
type textarea "NGA"
type input "NGAM"
type textarea "NGAM"
type input "NGAMM"
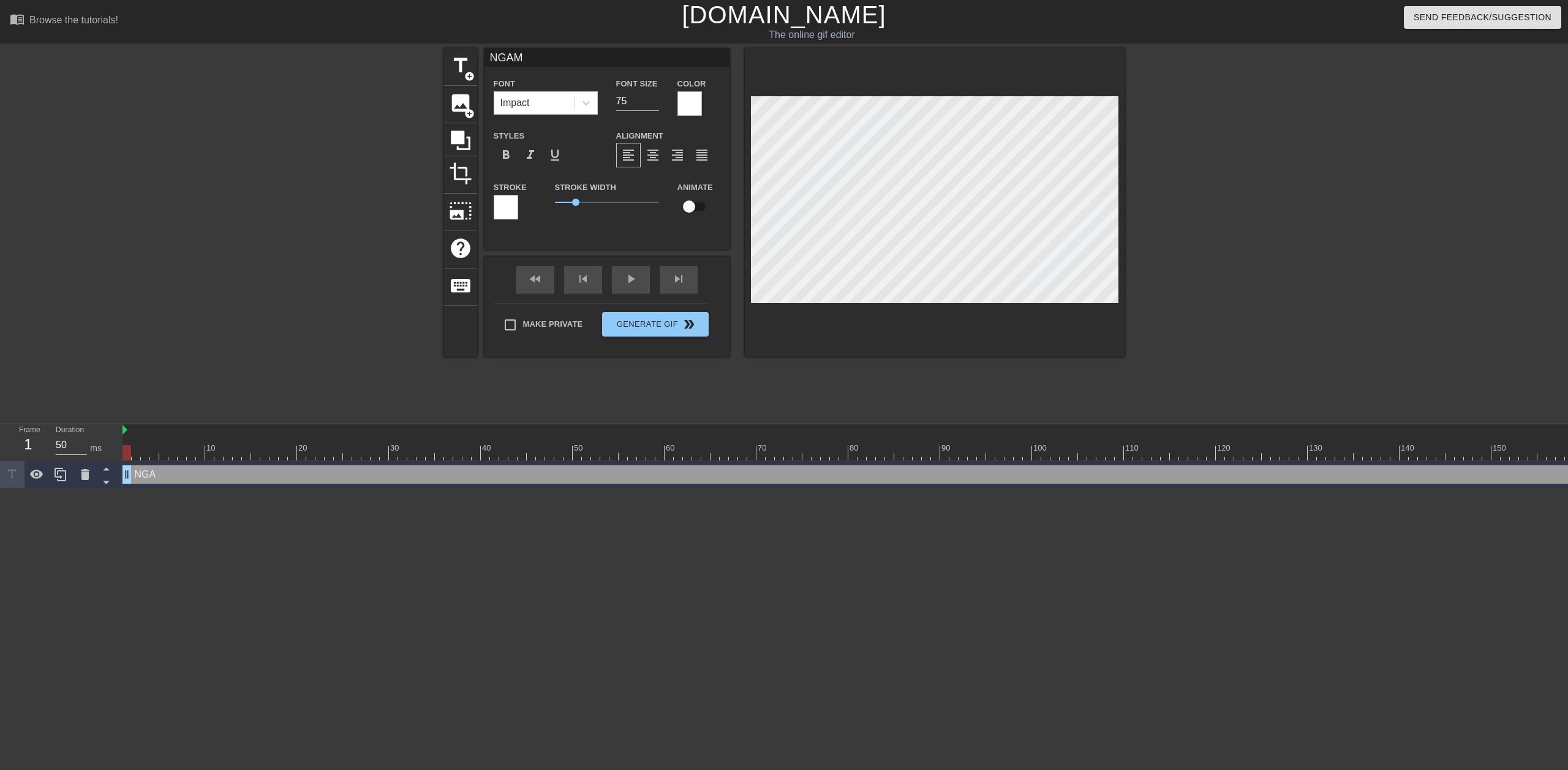
type textarea "NGAMM"
type input "NGAMMA"
type textarea "NGAMMA"
type input "NGAMMA"
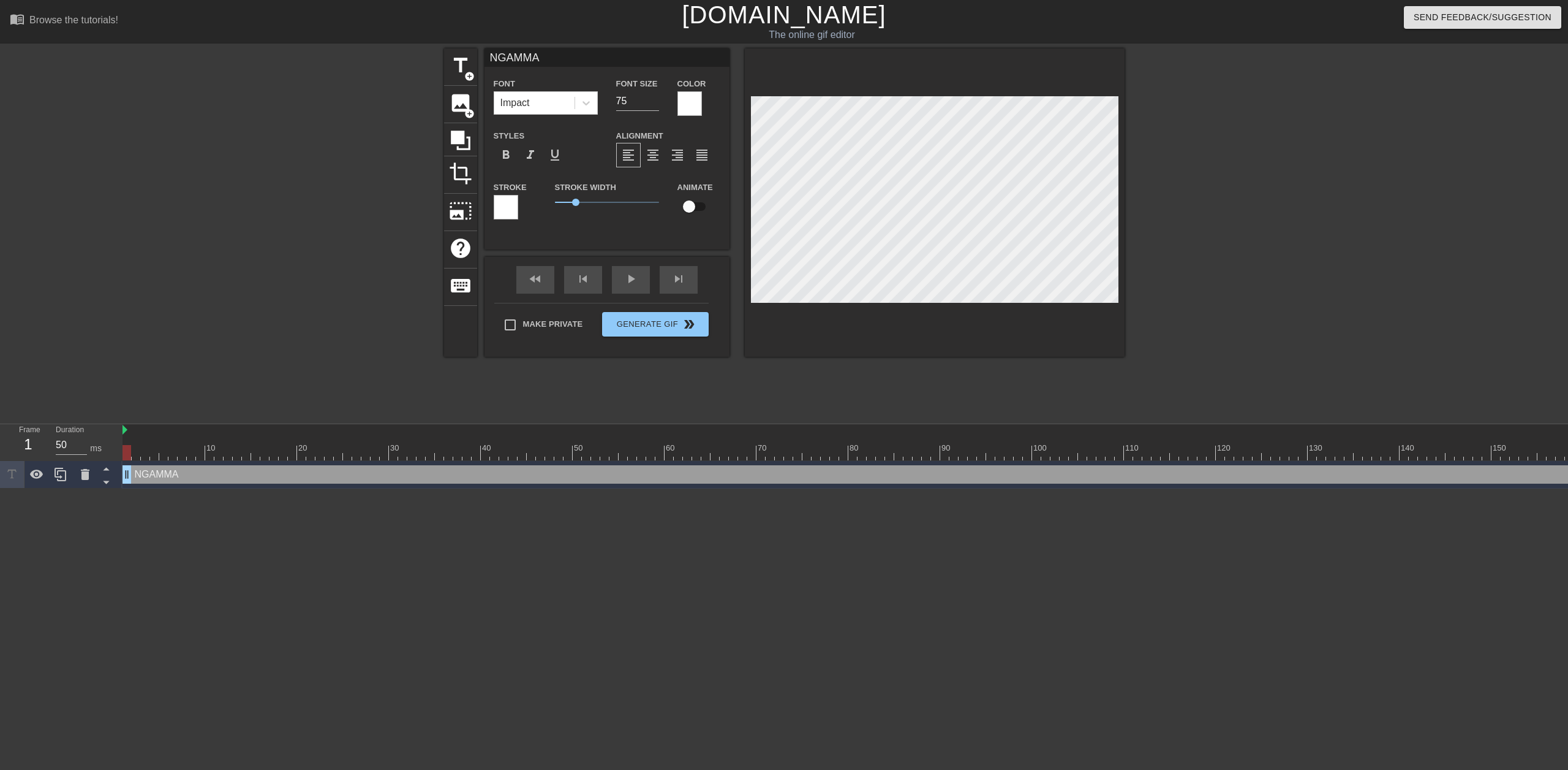
type textarea "NGAMMA"
type input "NGAMMA P"
type textarea "NGAMMA P"
type input "NGAMMA PO"
type textarea "NGAMMA PO"
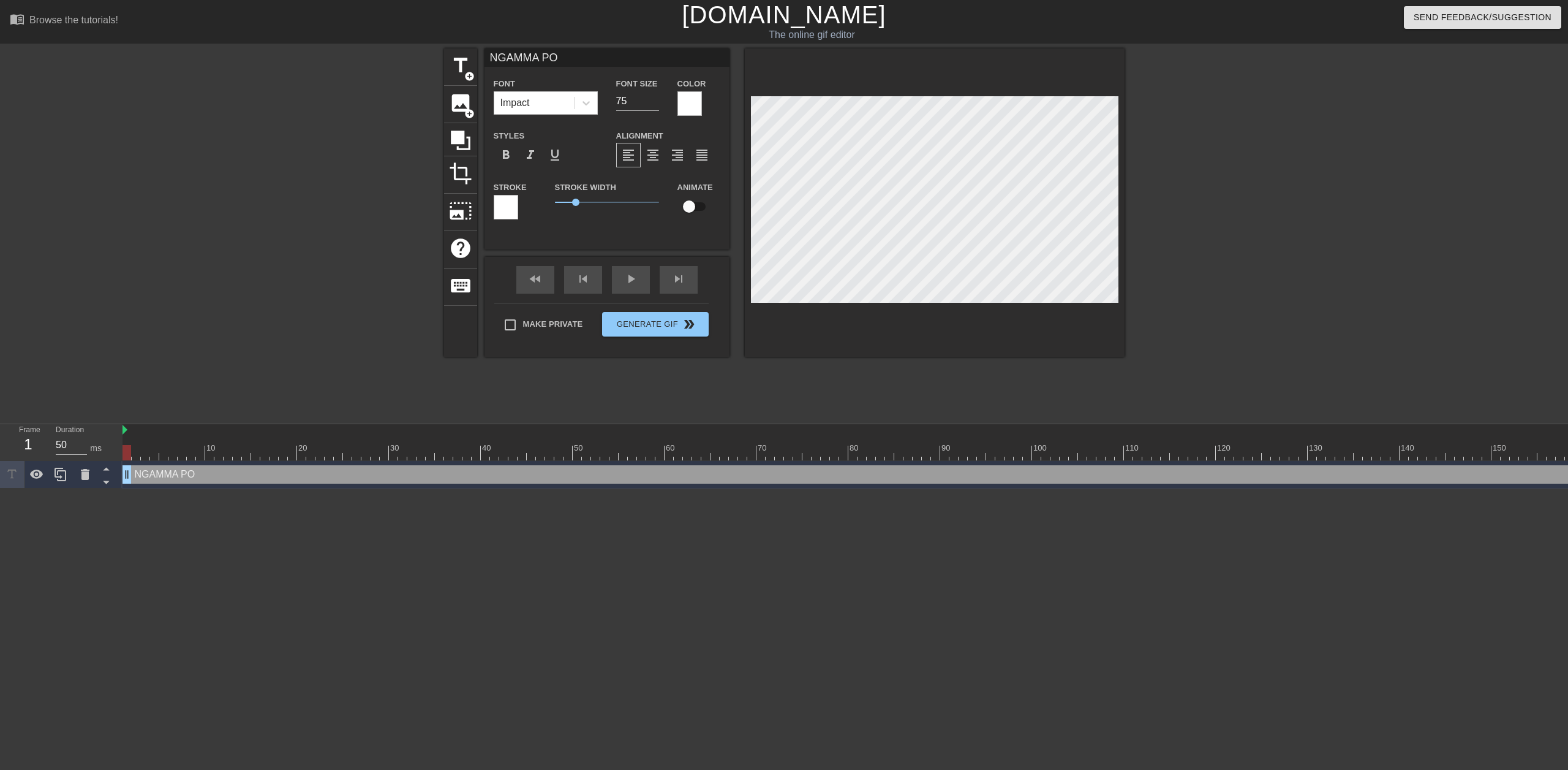
scroll to position [2, 4]
type input "NGAMMA POV"
type textarea "NGAMMA POV"
type input "GAMMA POV"
type textarea "GAMMA POV"
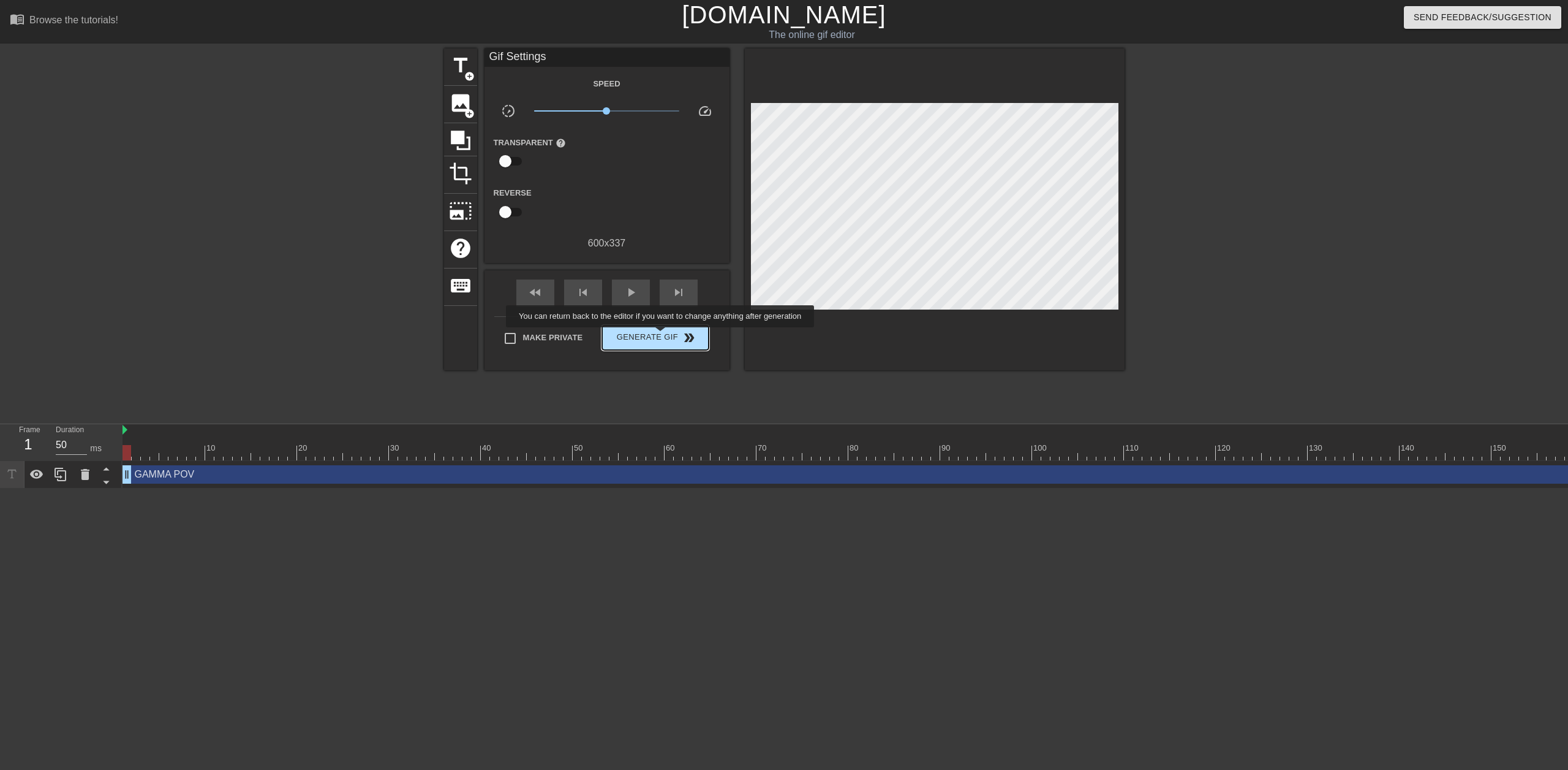
click at [662, 336] on span "Generate Gif double_arrow" at bounding box center [654, 338] width 96 height 15
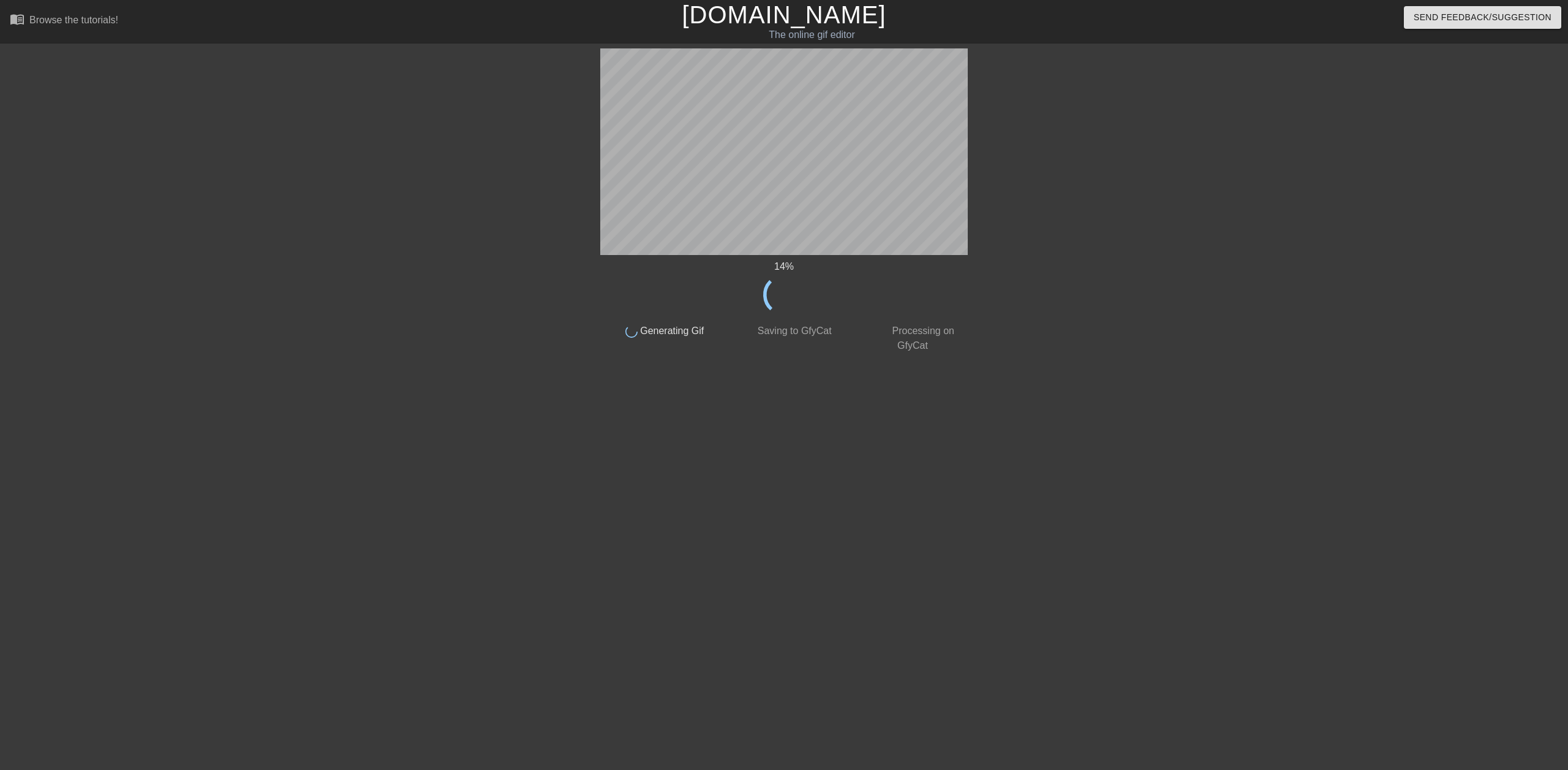
click at [1403, 399] on div "14 % done Generating Gif done Saving to GfyCat done Processing on GfyCat title …" at bounding box center [784, 232] width 1568 height 368
drag, startPoint x: 913, startPoint y: 258, endPoint x: 1202, endPoint y: 347, distance: 302.4
click at [1202, 347] on div "14 % done Generating Gif done Saving to GfyCat done Processing on GfyCat title …" at bounding box center [784, 232] width 1568 height 368
drag, startPoint x: 595, startPoint y: 224, endPoint x: 1210, endPoint y: 282, distance: 617.7
click at [1210, 282] on div "21 % done Generating Gif done Saving to GfyCat done Processing on GfyCat title …" at bounding box center [784, 232] width 1568 height 368
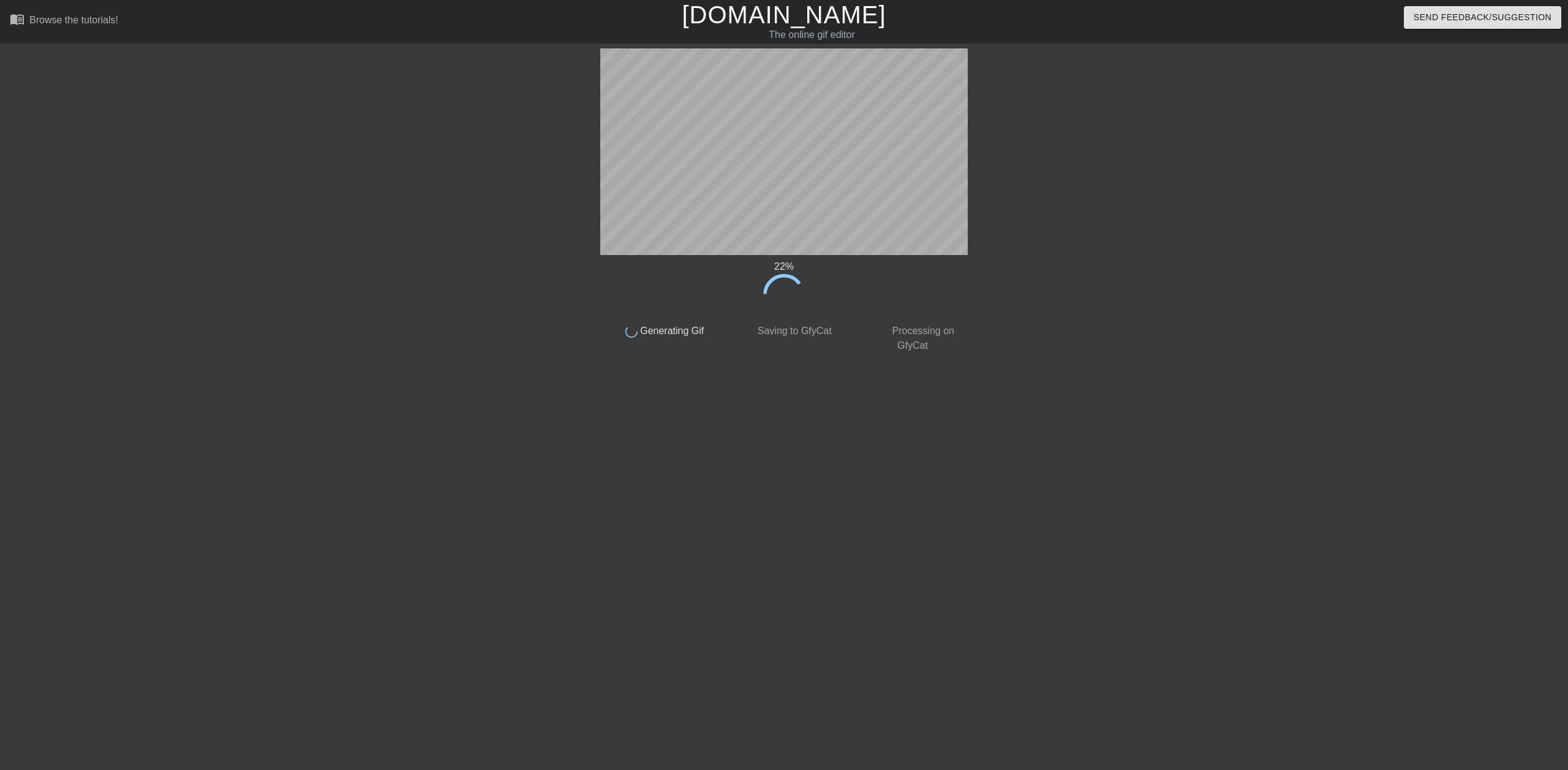
click at [387, 421] on html "menu_book Browse the tutorials! [DOMAIN_NAME] The online gif editor Send Feedba…" at bounding box center [784, 211] width 1568 height 421
click at [1567, 222] on div "25 % done Generating Gif done Saving to GfyCat done Processing on GfyCat title …" at bounding box center [784, 232] width 1568 height 368
click at [170, 421] on html "menu_book Browse the tutorials! [DOMAIN_NAME] The online gif editor Send Feedba…" at bounding box center [784, 211] width 1568 height 421
